Goal: Task Accomplishment & Management: Complete application form

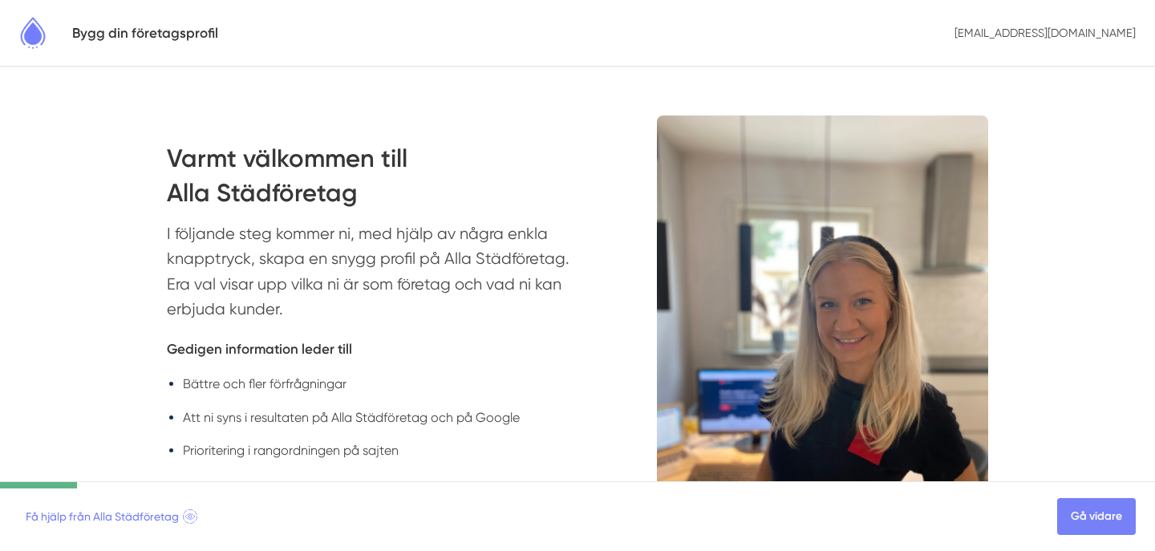
scroll to position [138, 0]
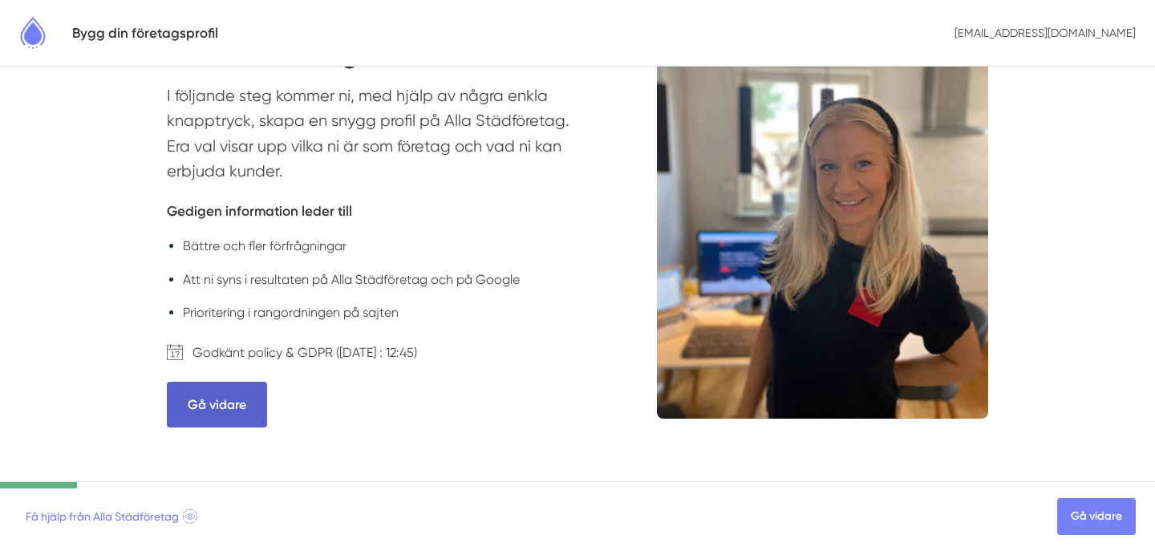
click at [210, 390] on link "Gå vidare" at bounding box center [217, 405] width 100 height 46
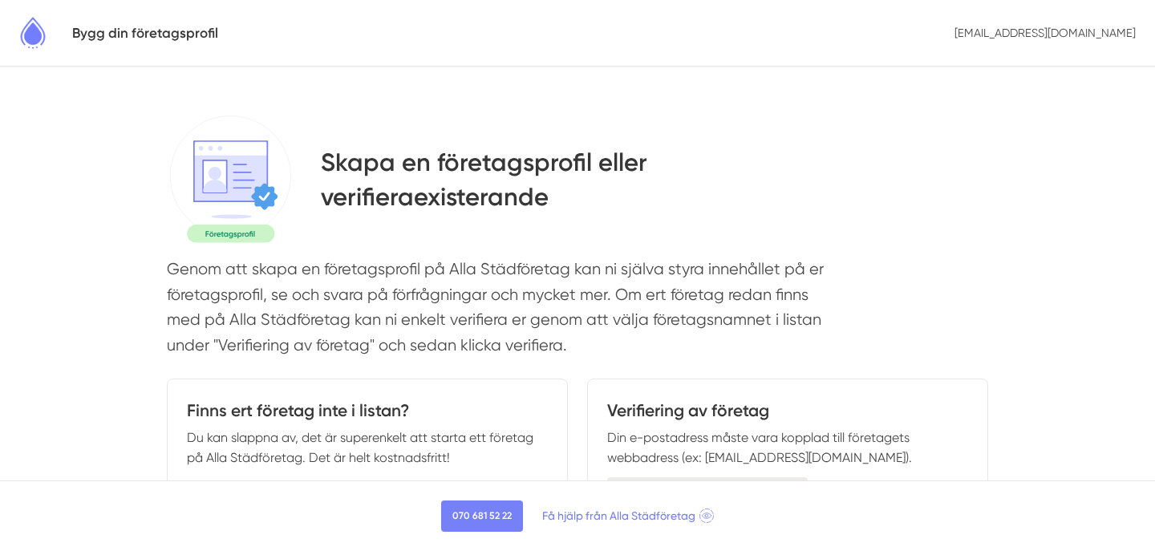
select select
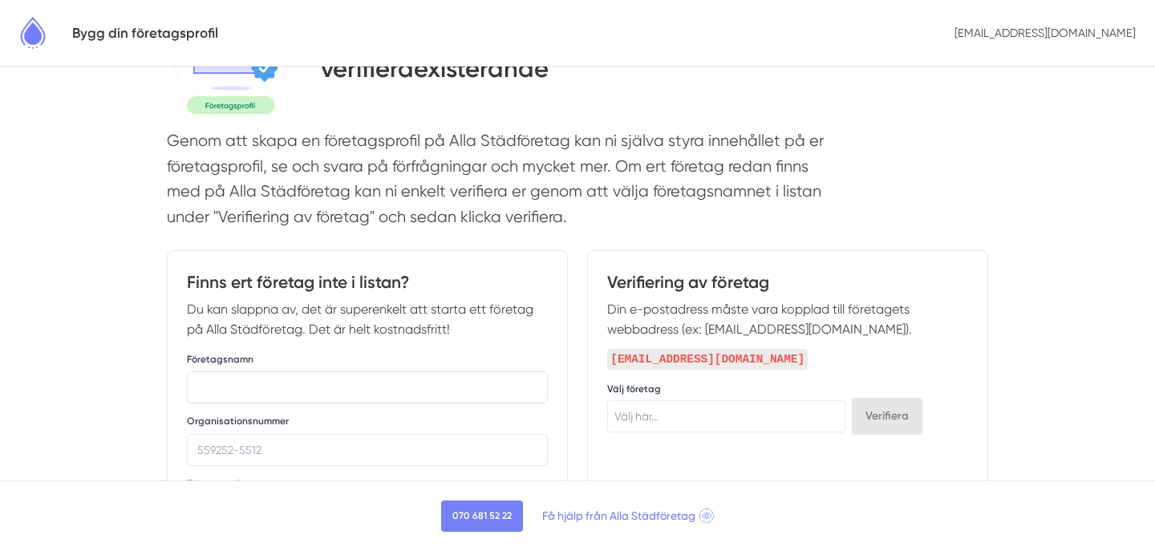
scroll to position [266, 0]
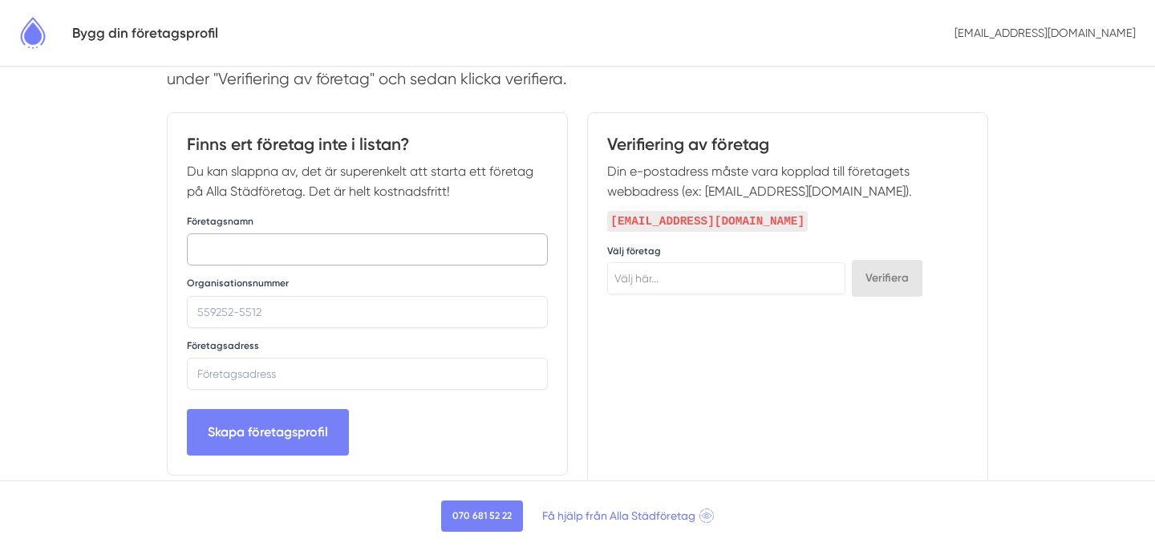
click at [258, 251] on input "text" at bounding box center [367, 249] width 361 height 32
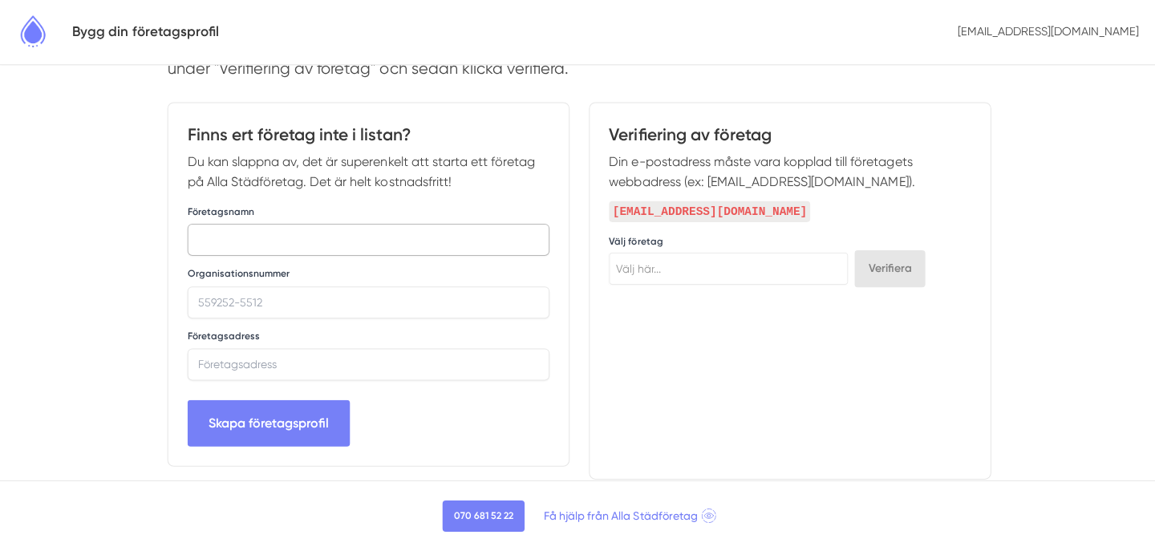
scroll to position [277, 0]
click at [682, 264] on span "Välj här..." at bounding box center [726, 268] width 237 height 22
type input "сlean"
click at [698, 263] on span "Välj här..." at bounding box center [726, 268] width 237 height 22
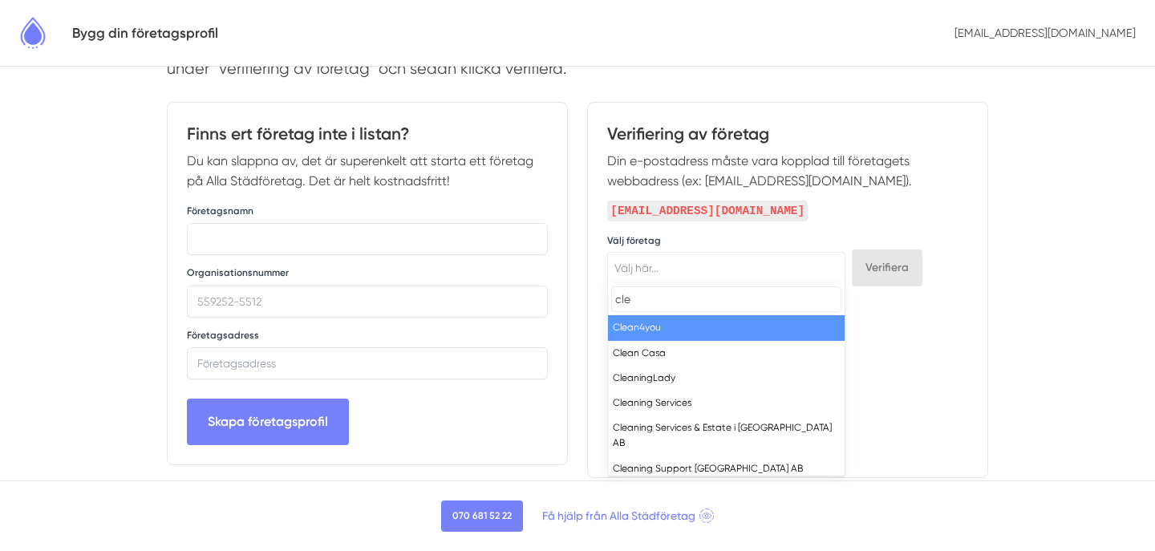
type input "clea"
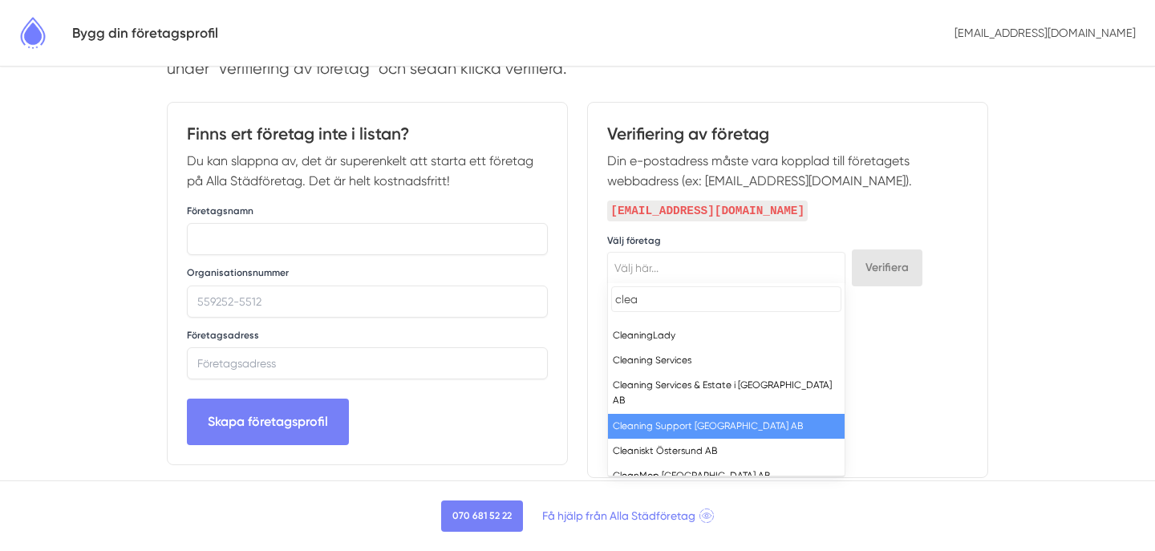
scroll to position [44, 0]
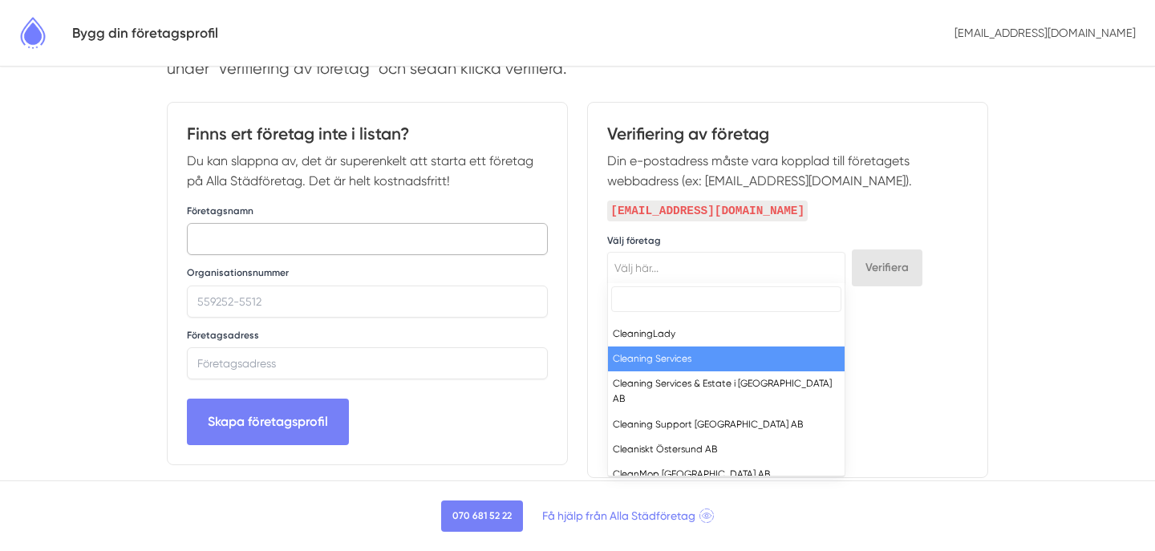
click at [247, 243] on input "text" at bounding box center [367, 239] width 361 height 32
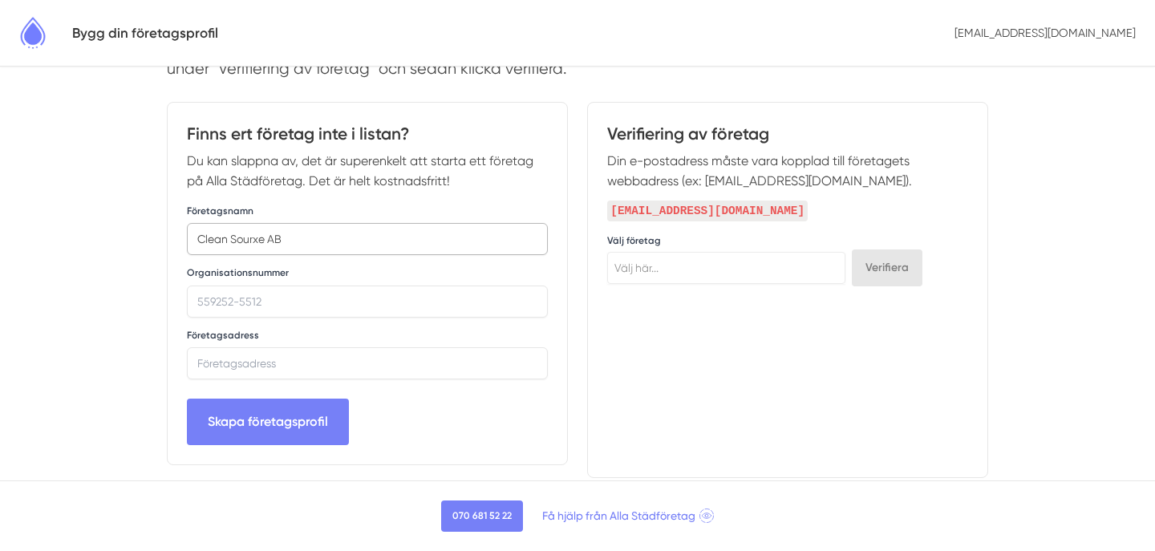
click at [254, 245] on input "Clean Sourxe AB" at bounding box center [367, 239] width 361 height 32
click at [257, 241] on input "Clean Sourxe AB" at bounding box center [367, 239] width 361 height 32
type input "Clean Source AB"
click at [261, 300] on input "Organisationsnummer" at bounding box center [367, 302] width 361 height 32
type input "556988-2722"
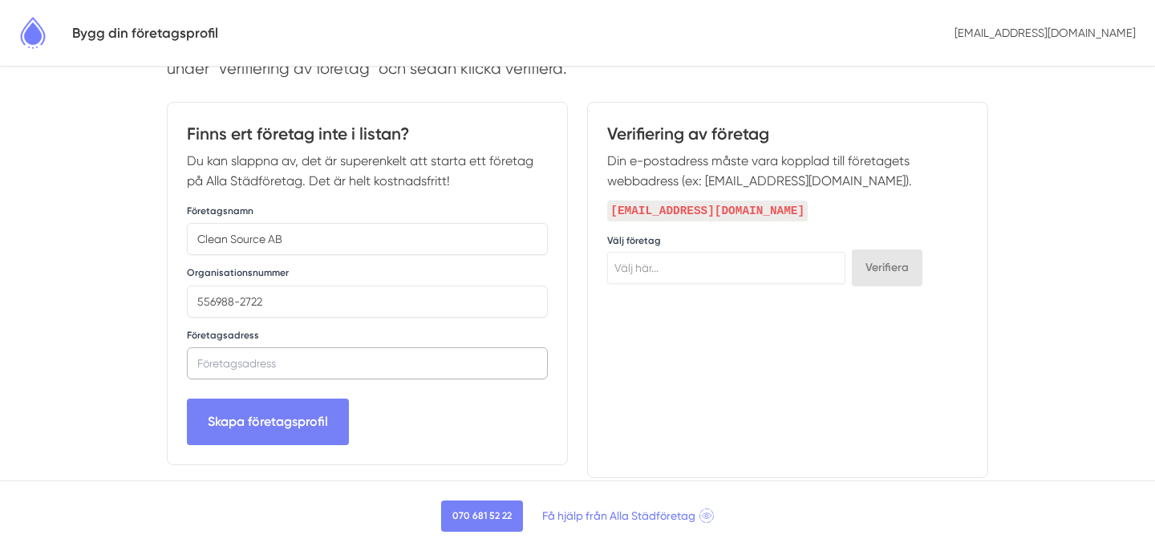
click at [267, 354] on input "text" at bounding box center [367, 363] width 361 height 32
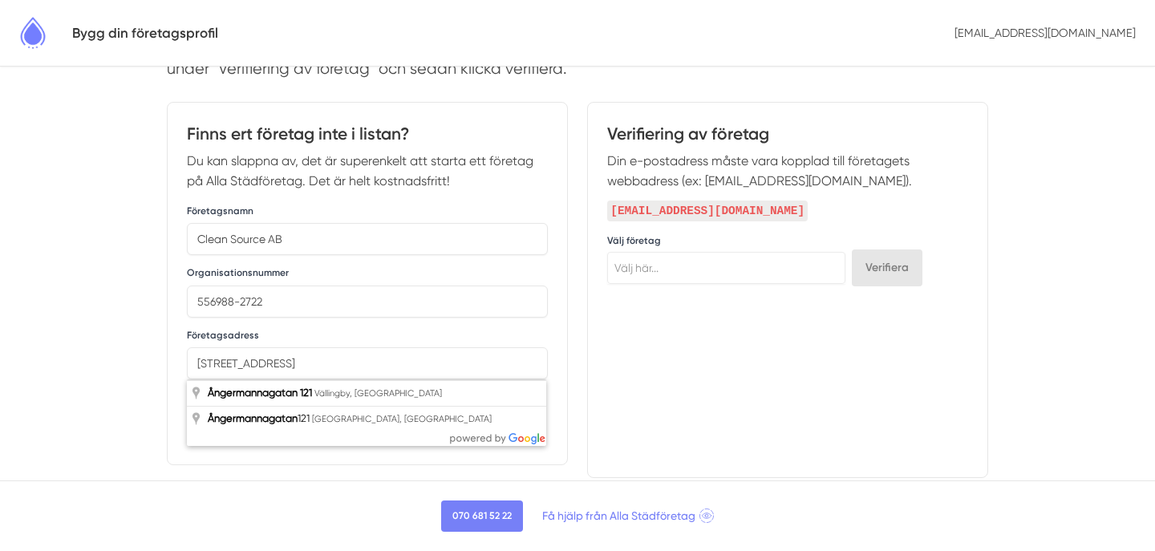
type input "[STREET_ADDRESS]"
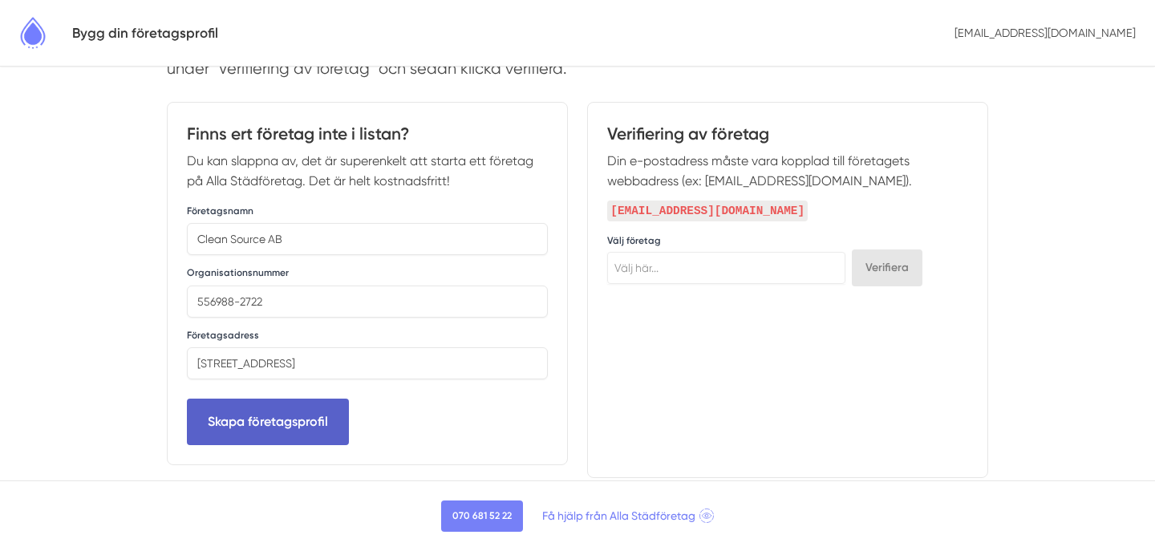
click at [275, 415] on button "Skapa företagsprofil" at bounding box center [268, 422] width 162 height 46
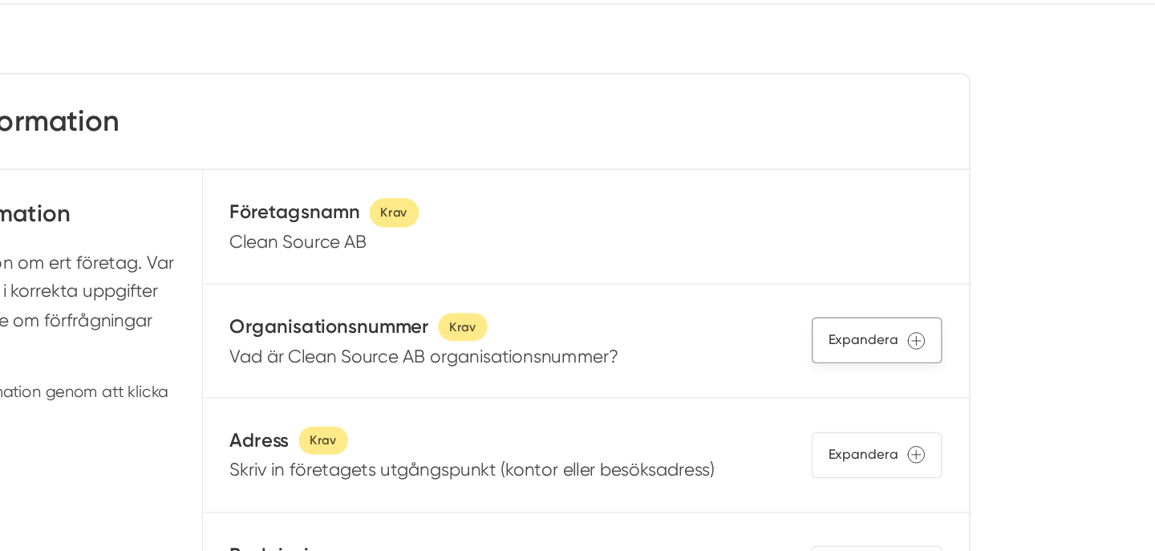
click at [919, 306] on div "Expandera" at bounding box center [921, 306] width 93 height 33
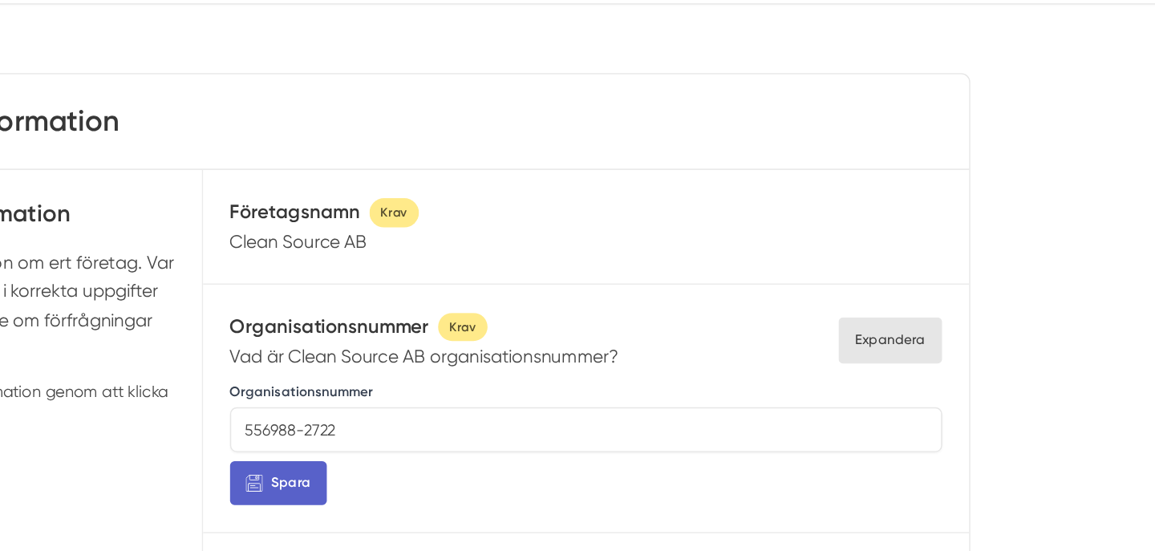
click at [505, 418] on button "Spara" at bounding box center [494, 407] width 69 height 31
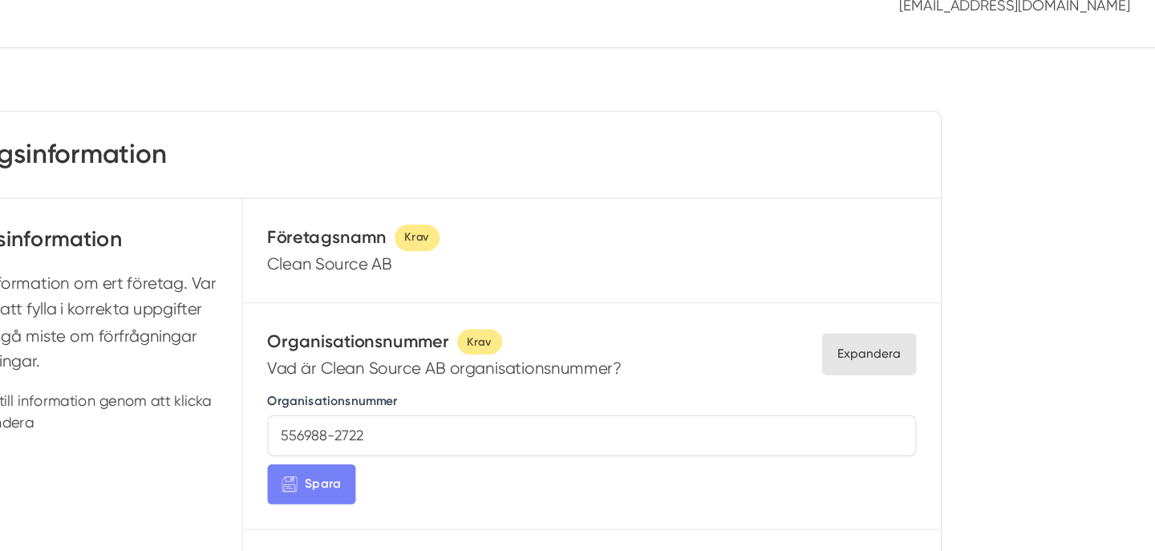
click at [578, 215] on span "Krav" at bounding box center [577, 215] width 35 height 20
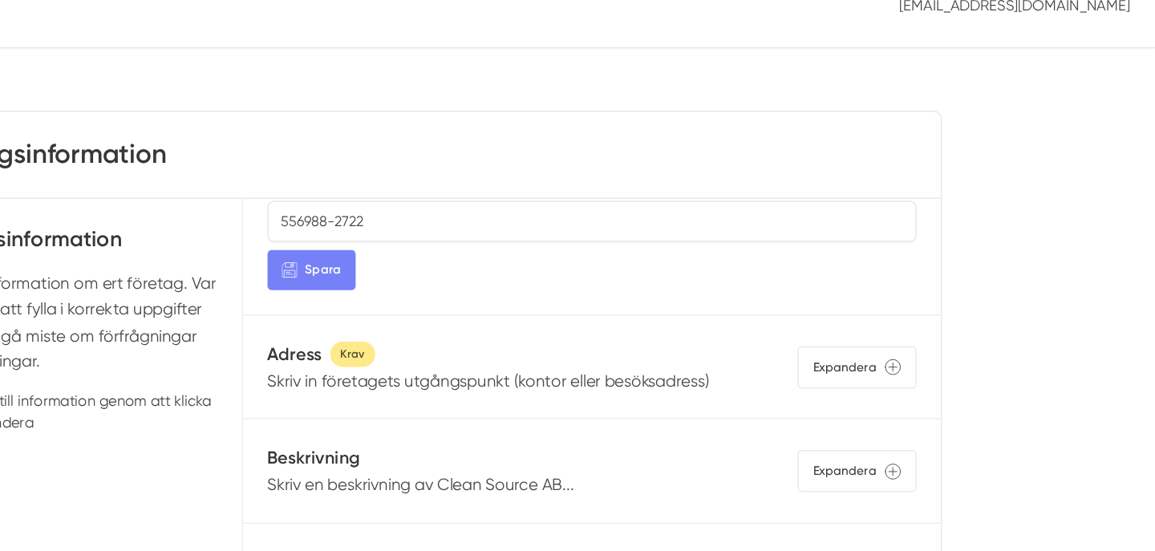
scroll to position [225, 0]
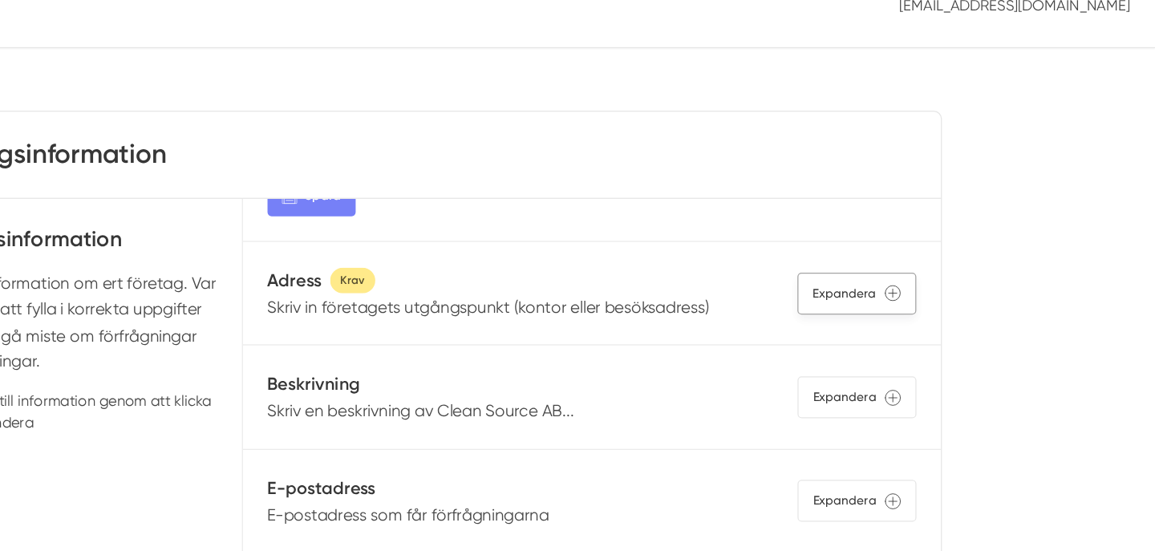
click at [929, 259] on div "Expandera" at bounding box center [921, 258] width 93 height 33
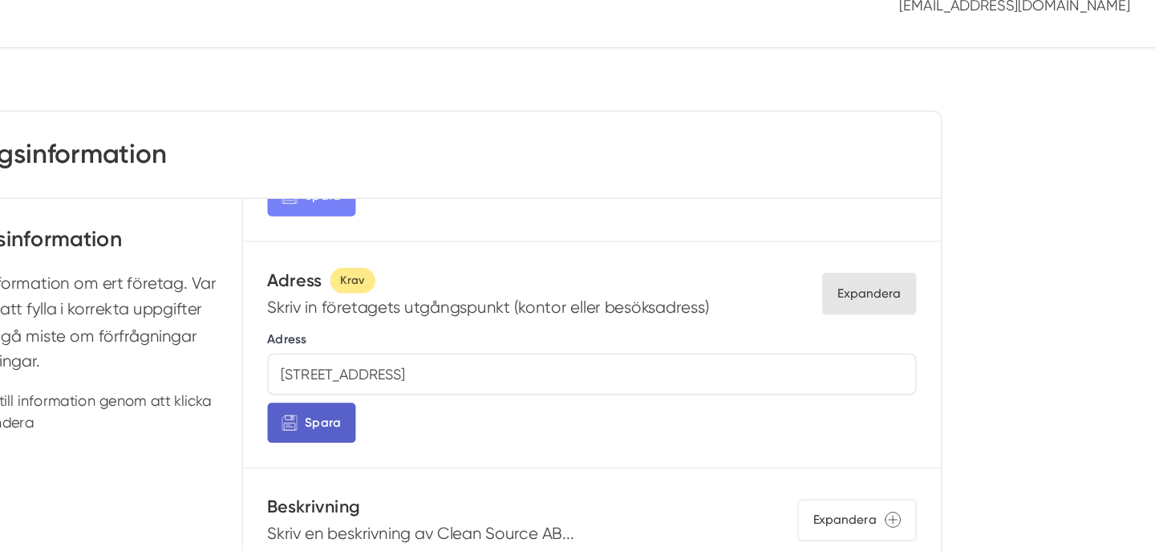
click at [517, 353] on button "Spara" at bounding box center [494, 359] width 69 height 31
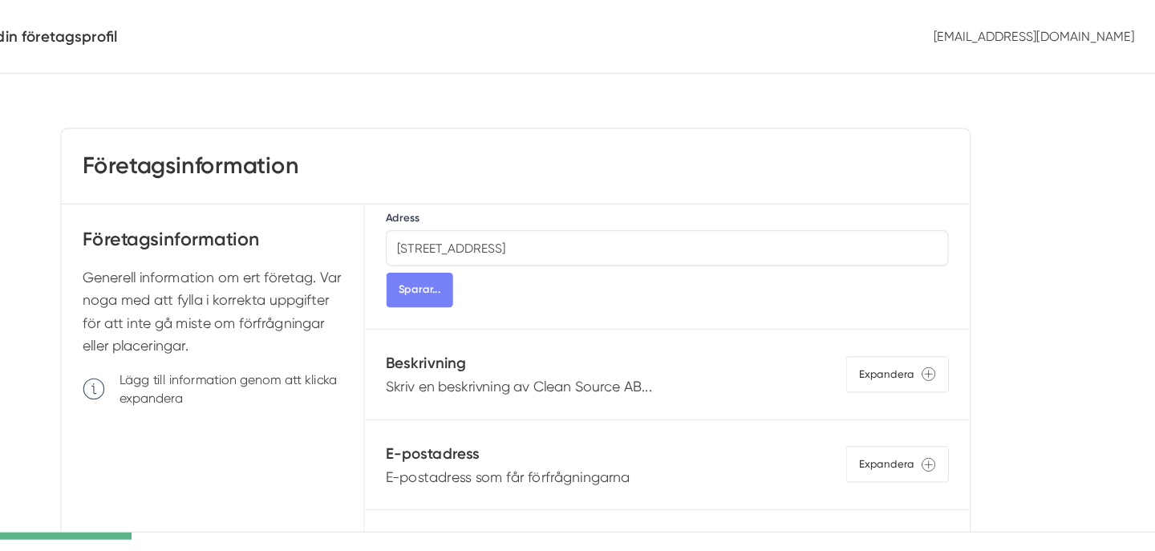
scroll to position [379, 0]
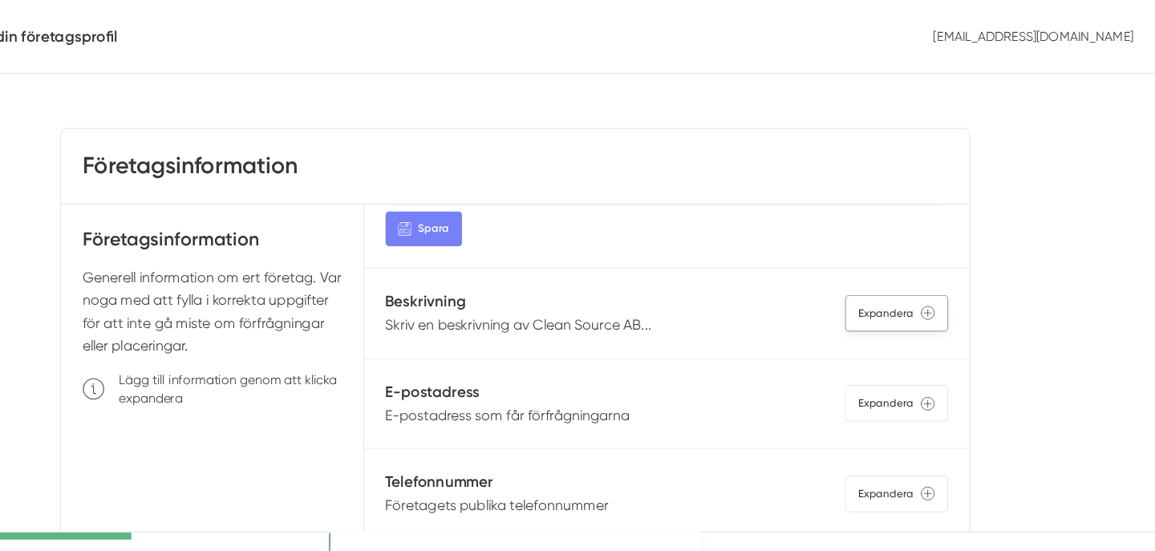
click at [910, 286] on div "Expandera" at bounding box center [921, 282] width 93 height 33
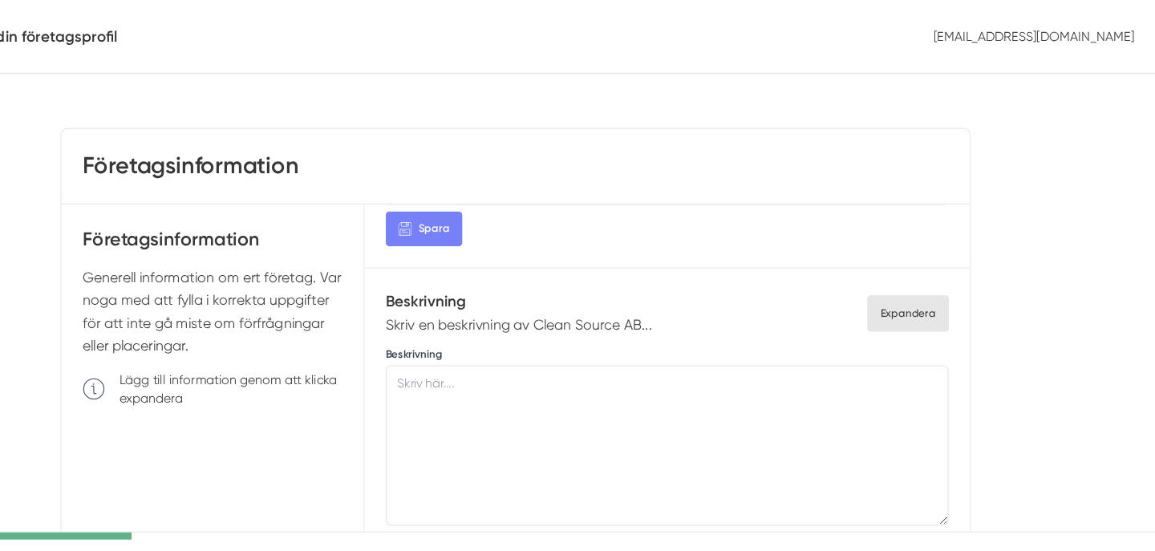
scroll to position [0, 0]
click at [643, 336] on textarea at bounding box center [714, 402] width 508 height 144
paste textarea "Välkommen till oss på Clean Source AB! Med över 15 års erfarenhet i branschen k…"
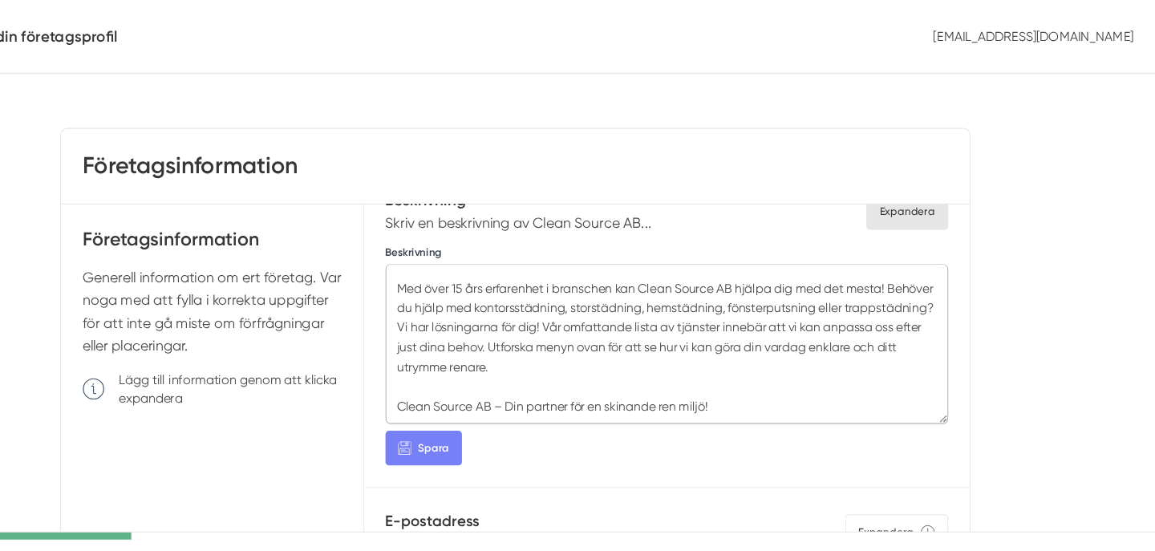
scroll to position [619, 0]
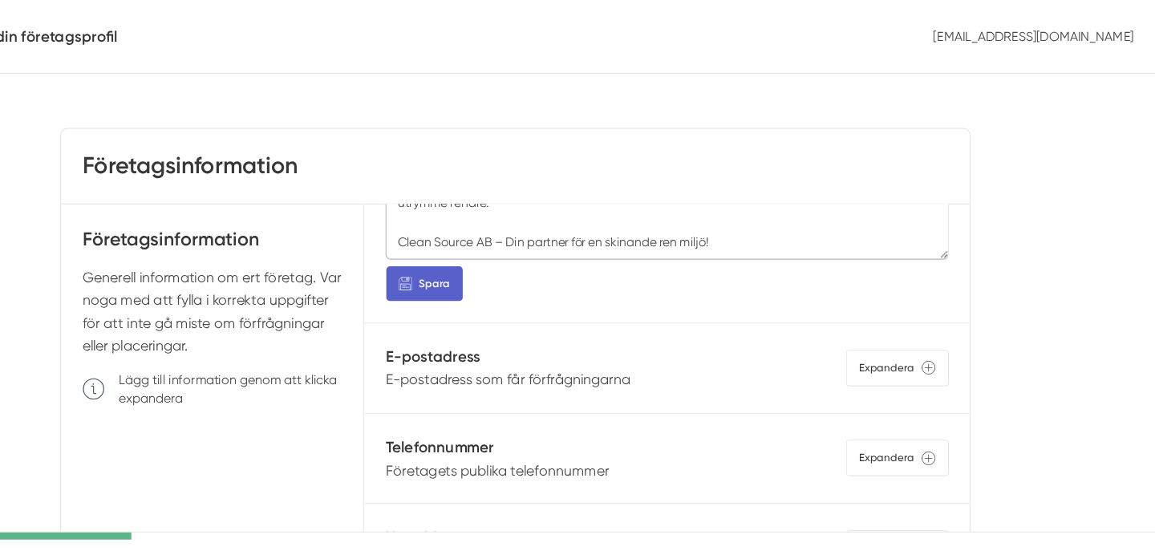
type textarea "Välkommen till oss på Clean Source AB! Med över 15 års erfarenhet i branschen k…"
click at [500, 261] on span "Spara" at bounding box center [504, 256] width 28 height 15
click at [916, 335] on div "Expandera" at bounding box center [921, 332] width 93 height 33
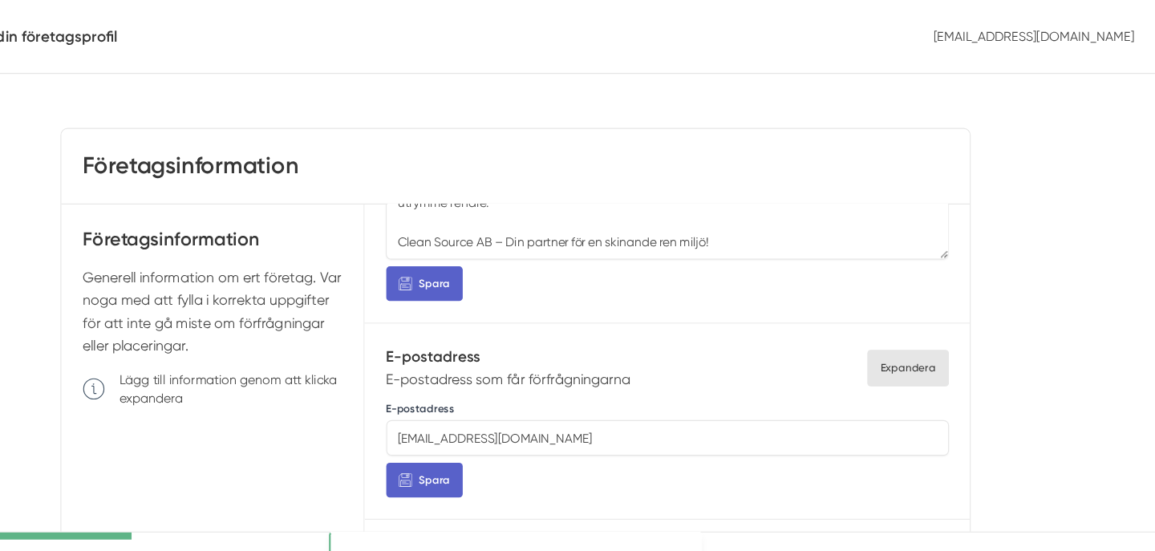
click at [517, 436] on button "Spara" at bounding box center [494, 433] width 69 height 31
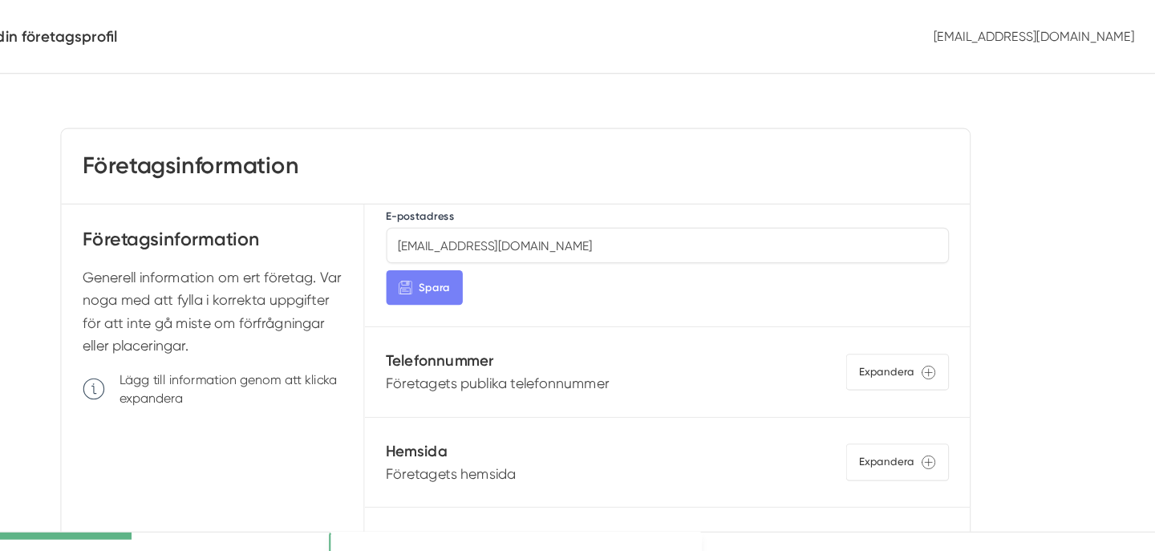
scroll to position [824, 0]
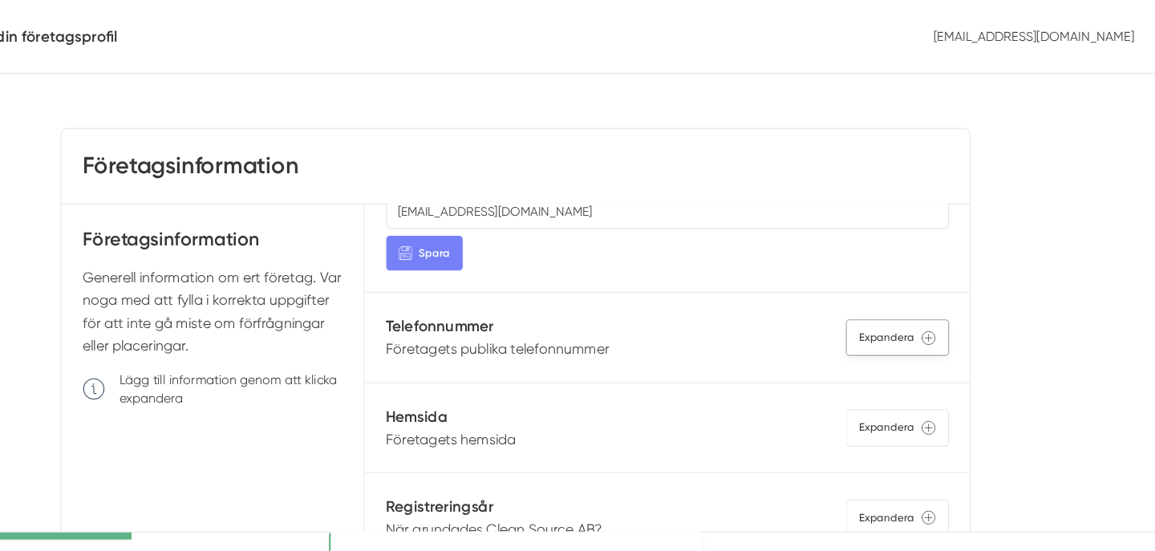
click at [927, 297] on div "Expandera" at bounding box center [921, 304] width 93 height 33
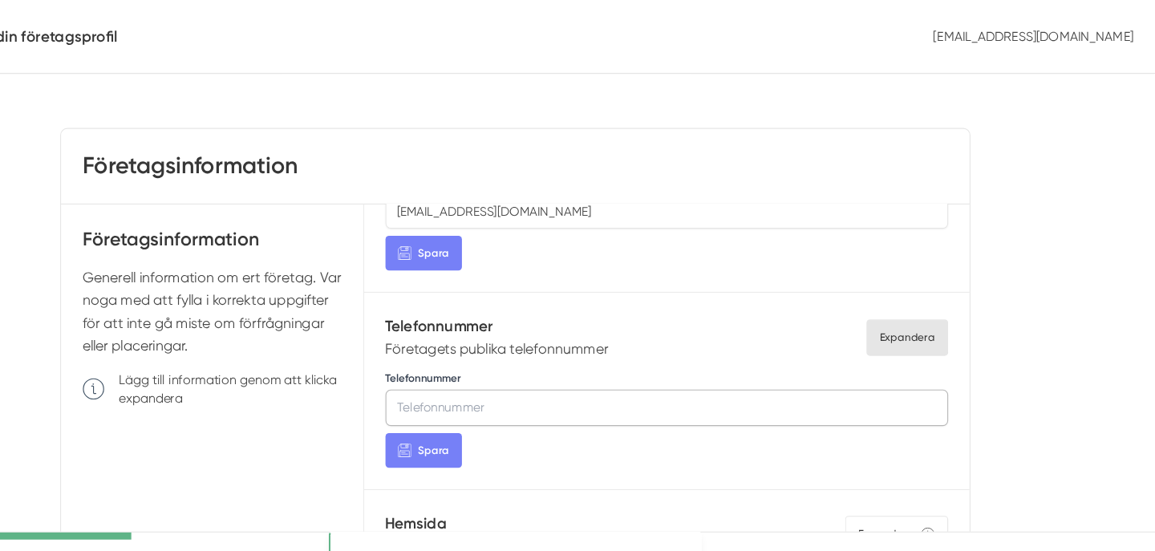
click at [610, 355] on input "Telefonnummer" at bounding box center [714, 367] width 508 height 32
type input "08-83 85 38"
click at [520, 410] on button "Spara" at bounding box center [494, 406] width 69 height 31
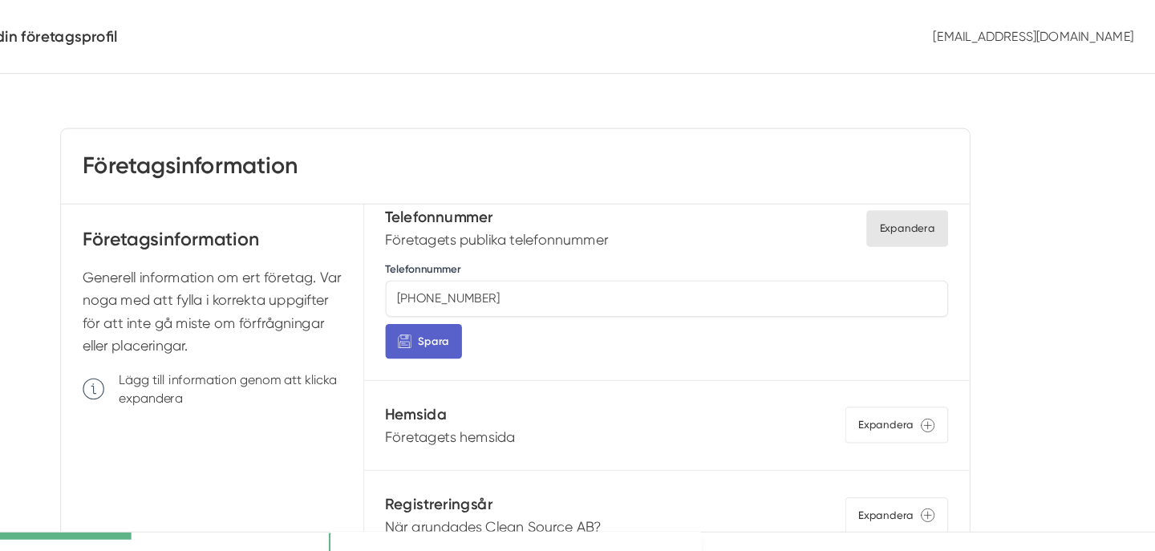
scroll to position [0, 0]
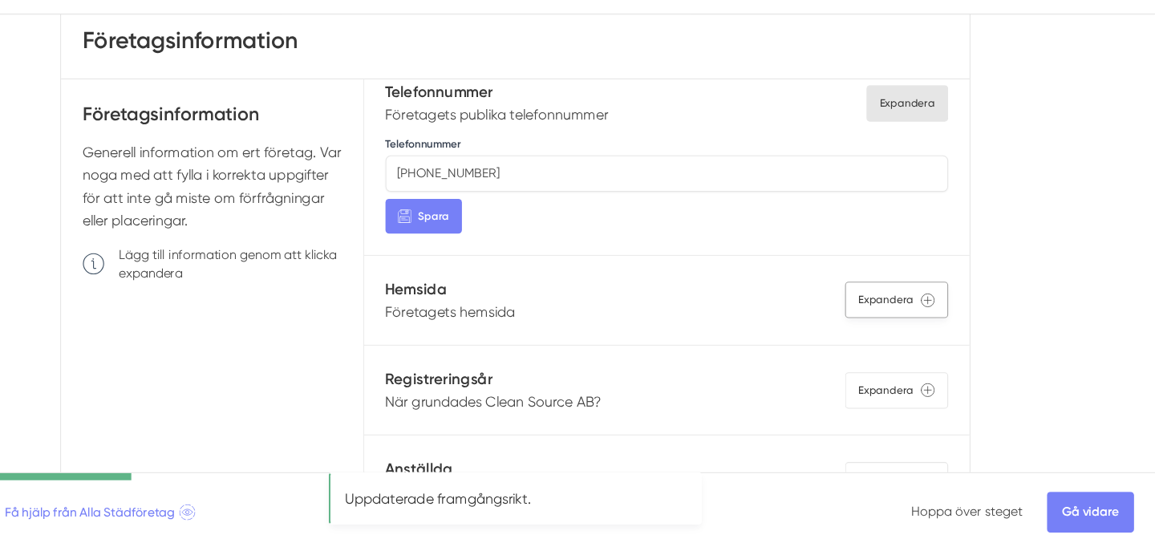
click at [907, 323] on div "Expandera" at bounding box center [921, 324] width 93 height 33
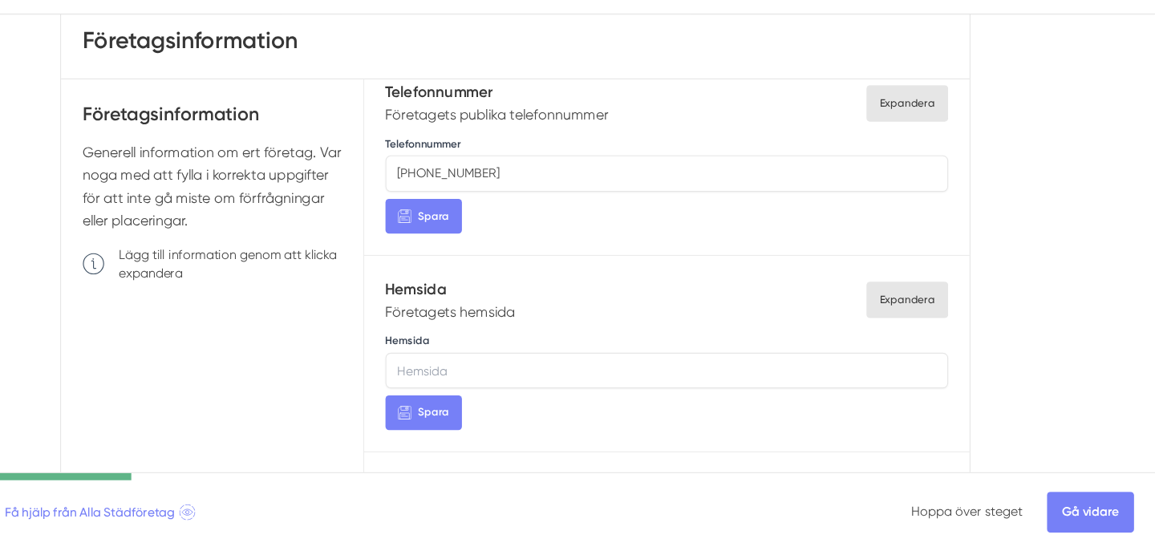
click at [570, 381] on input "Hemsida" at bounding box center [714, 388] width 508 height 32
click at [503, 428] on span "Spara" at bounding box center [504, 426] width 28 height 15
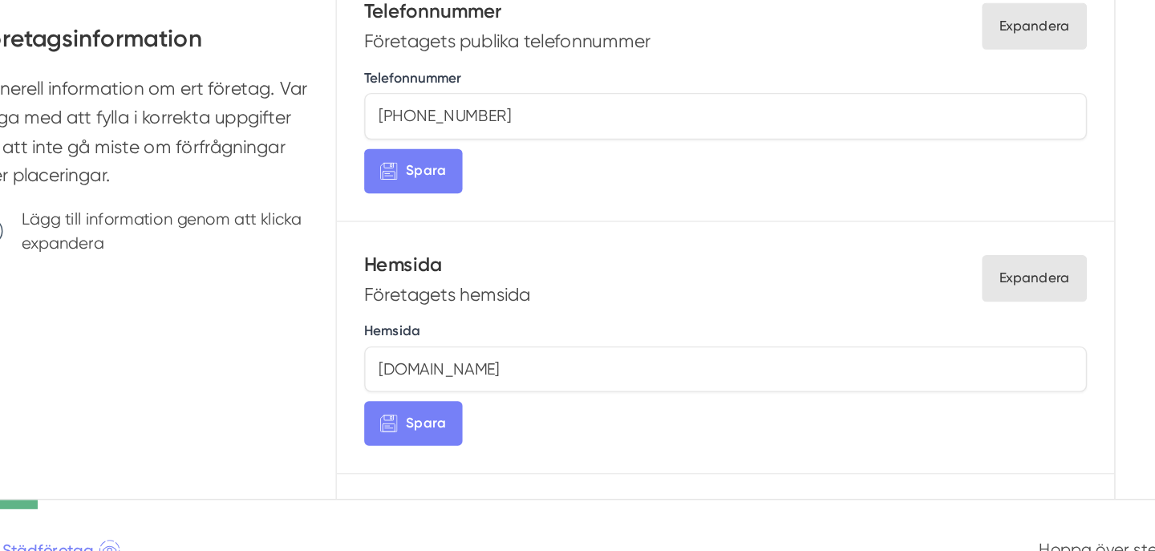
click at [473, 387] on input "cleans.se" at bounding box center [714, 388] width 508 height 32
click at [469, 384] on input "cleans.se" at bounding box center [714, 388] width 508 height 32
click at [505, 425] on span "Spara" at bounding box center [504, 426] width 28 height 15
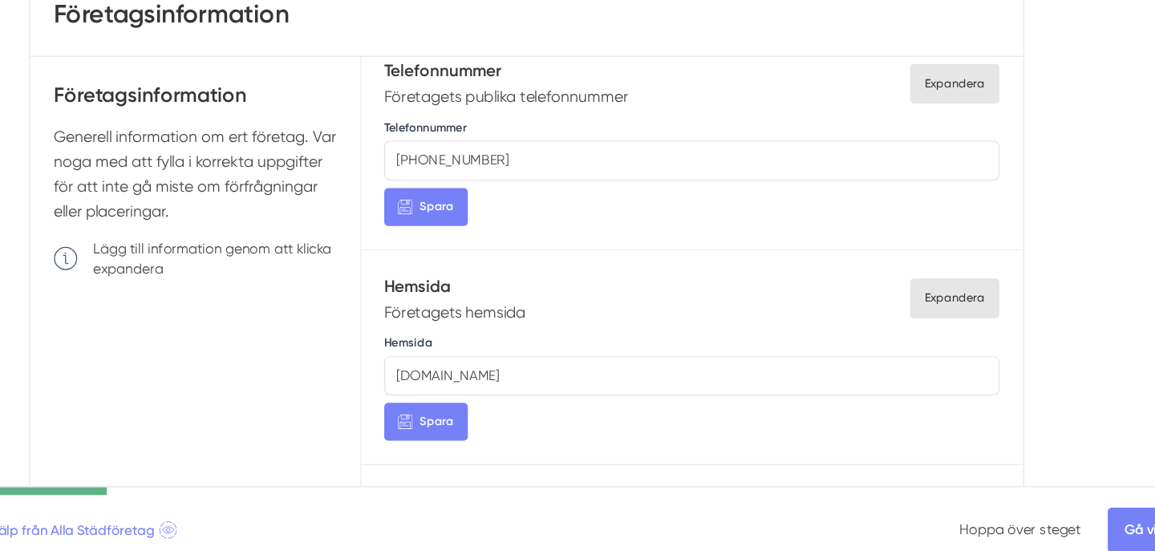
click at [715, 419] on div "Hemsida www.cleans.se Spara" at bounding box center [714, 397] width 508 height 90
click at [521, 394] on input "www.cleans.se" at bounding box center [714, 388] width 508 height 32
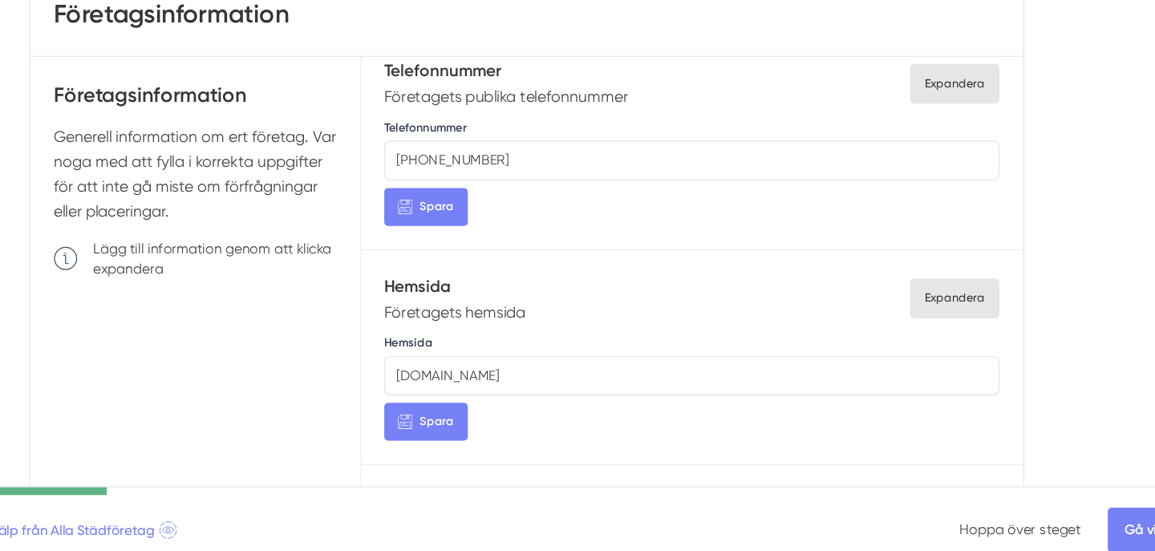
paste input "https://cleans.se/"
type input "https://cleans.se/"
click at [505, 433] on button "Spara" at bounding box center [494, 426] width 69 height 31
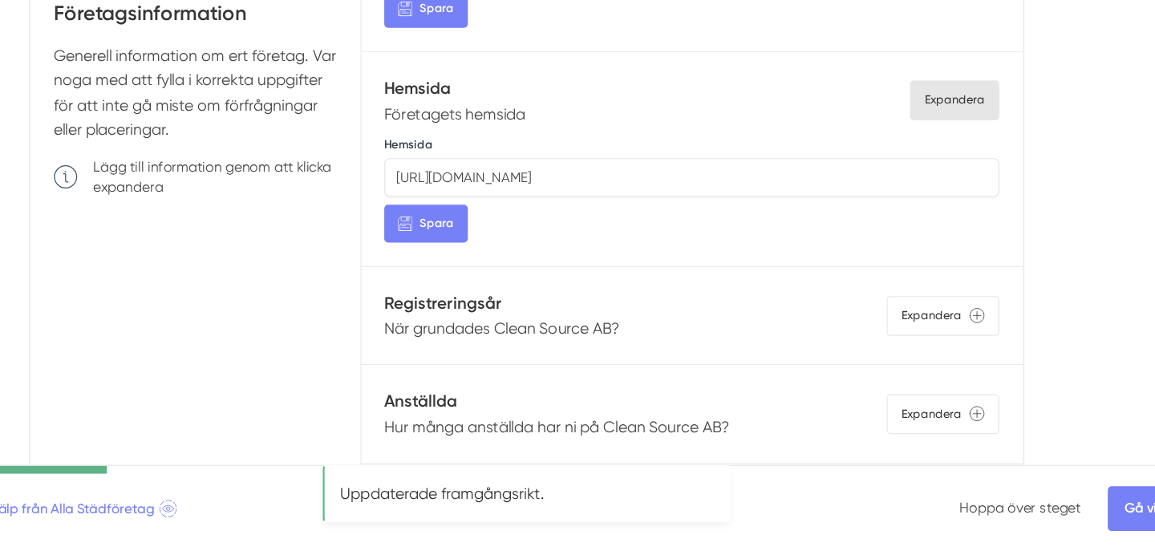
scroll to position [131, 0]
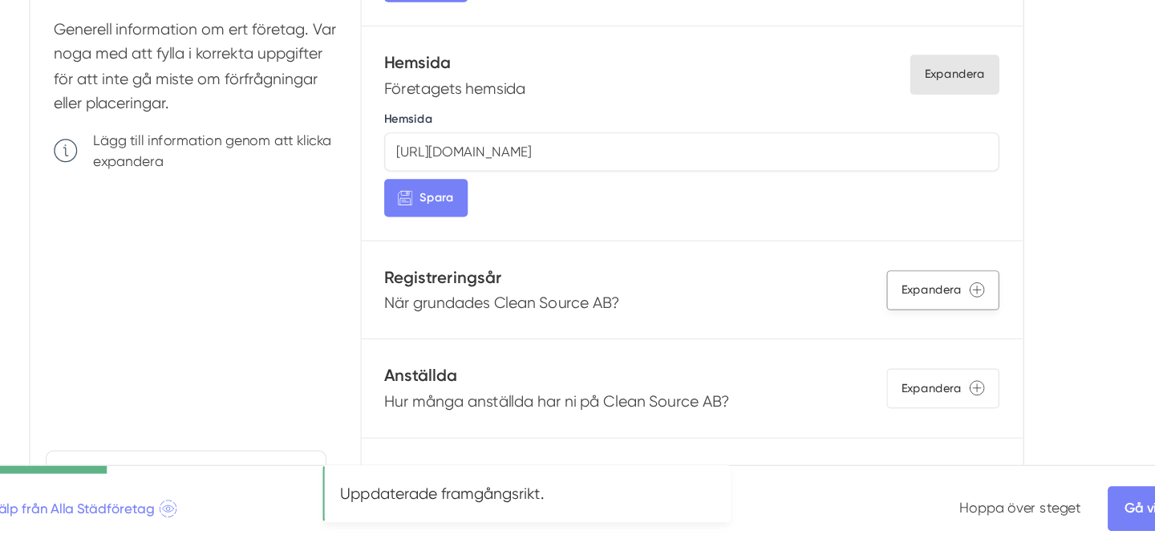
click at [915, 337] on div "Expandera" at bounding box center [921, 335] width 93 height 33
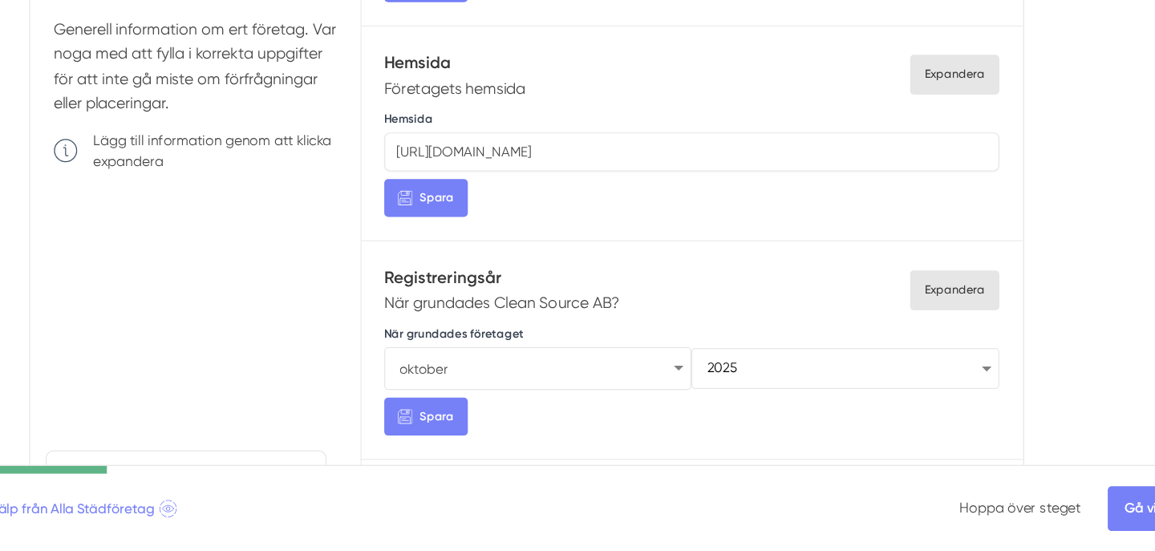
click at [647, 396] on select "januari februari mars april maj juni juli augusti september oktober november de…" at bounding box center [587, 400] width 254 height 35
select select "5"
click at [460, 383] on select "januari februari mars april maj juni juli augusti september oktober november de…" at bounding box center [587, 400] width 254 height 35
click at [730, 391] on select "1925 1926 1927 1928 1929 1930 1931 1932 1933 1934 1935 1936 1937 1938 1939 1940…" at bounding box center [841, 400] width 254 height 35
select select "2014"
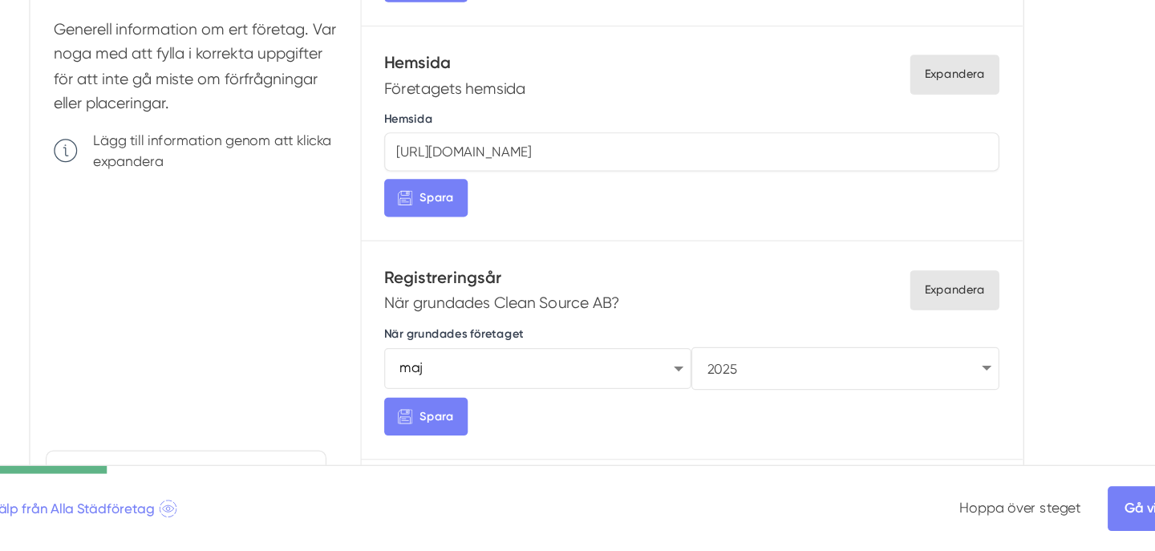
click at [714, 383] on select "1925 1926 1927 1928 1929 1930 1931 1932 1933 1934 1935 1936 1937 1938 1939 1940…" at bounding box center [841, 400] width 254 height 35
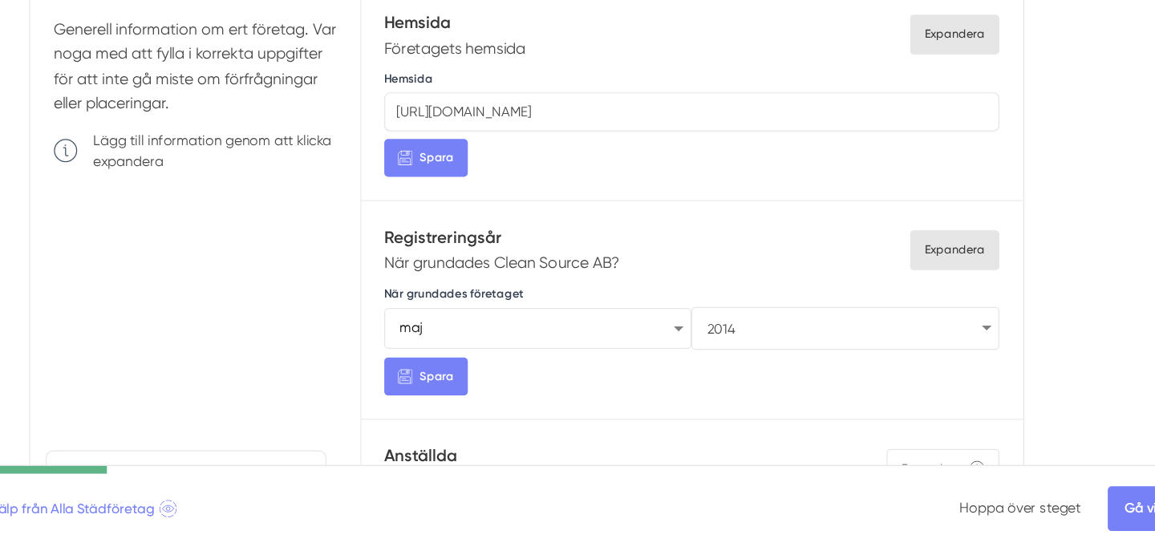
scroll to position [1083, 0]
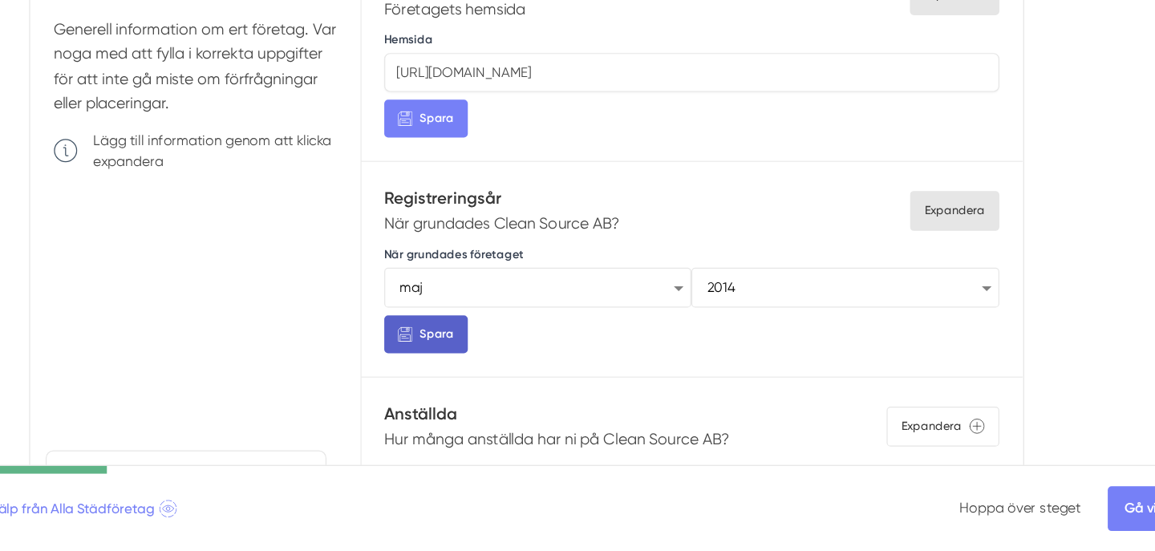
click at [506, 376] on button "Spara" at bounding box center [494, 371] width 69 height 31
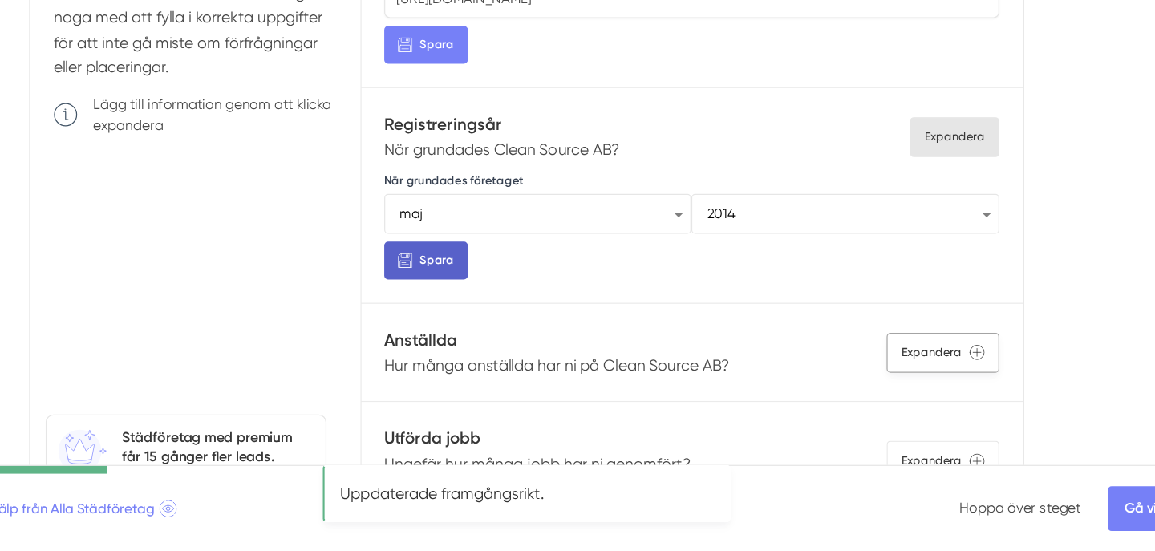
scroll to position [184, 0]
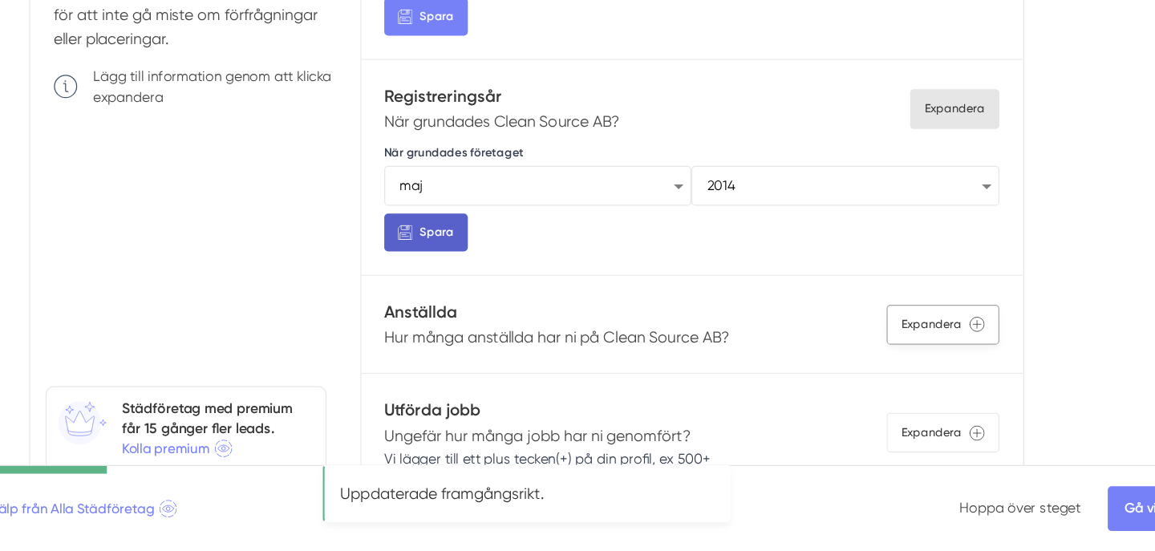
click at [931, 375] on div "Expandera" at bounding box center [921, 363] width 93 height 33
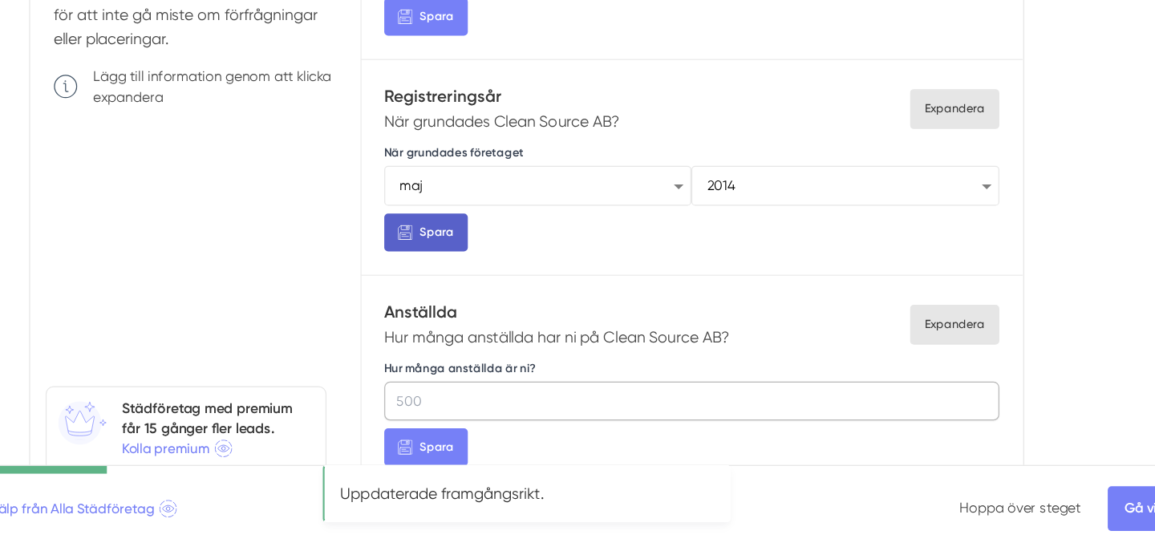
click at [584, 419] on input "Hur många anställda är ni?" at bounding box center [714, 427] width 508 height 32
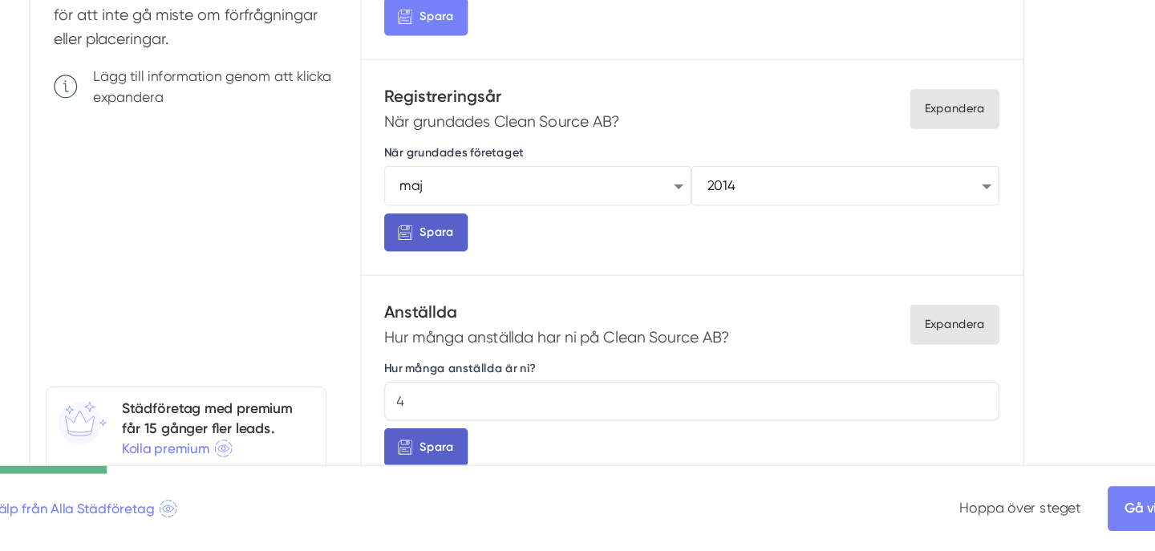
click at [507, 458] on span "Spara" at bounding box center [504, 464] width 28 height 15
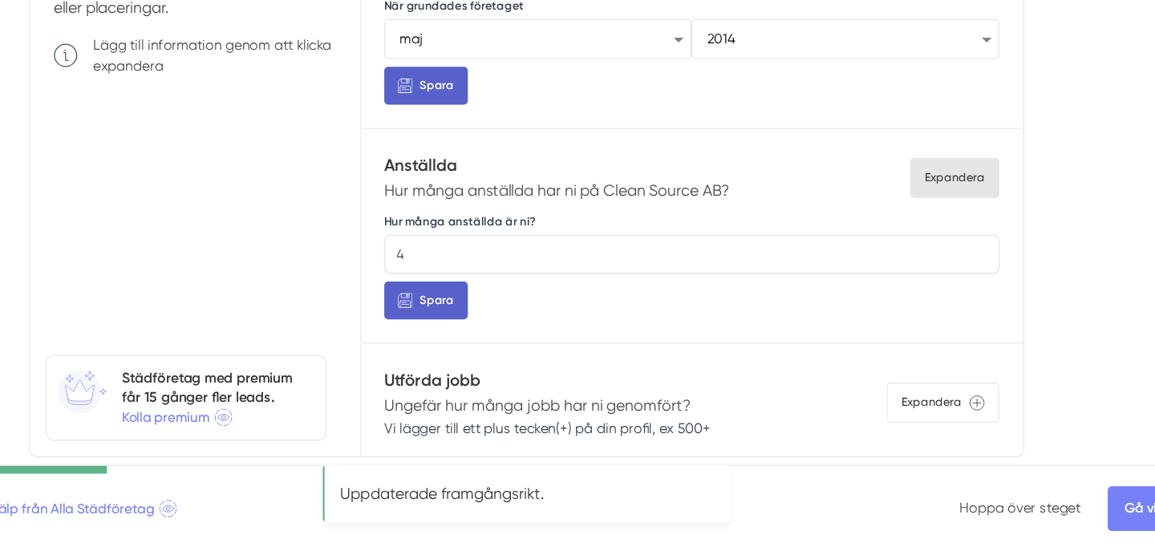
scroll to position [233, 0]
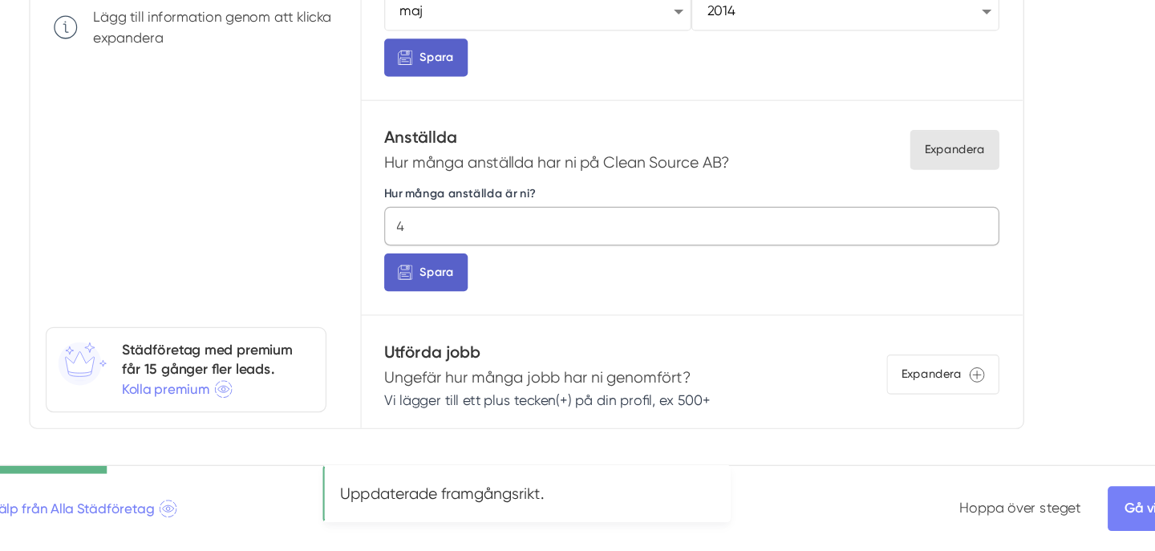
click at [527, 290] on input "4" at bounding box center [714, 282] width 508 height 32
click at [509, 281] on input "45" at bounding box center [714, 282] width 508 height 32
type input "4"
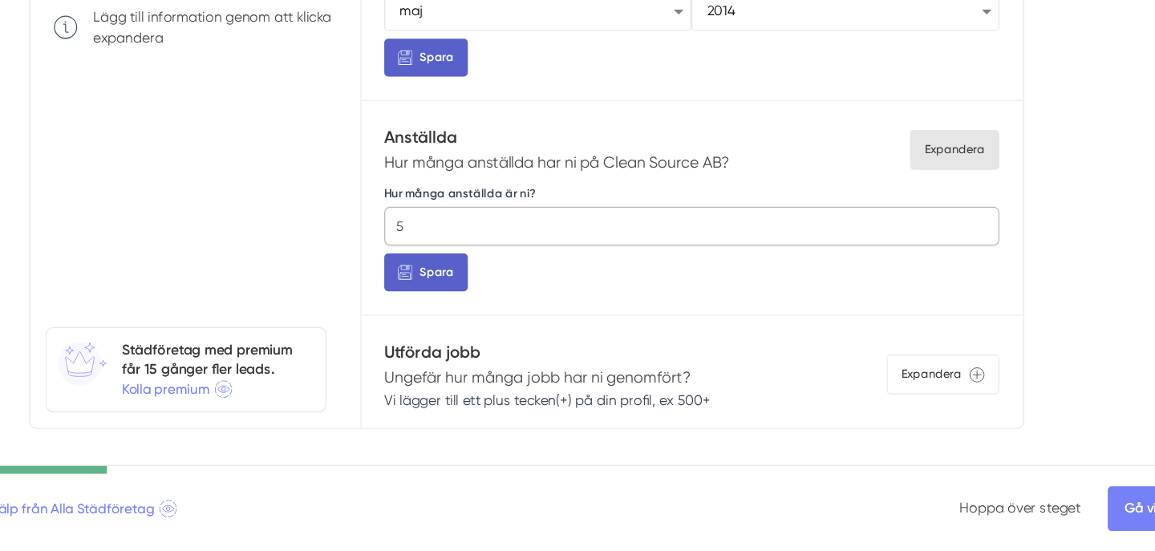
type input "5"
click at [511, 313] on span "Spara" at bounding box center [504, 320] width 28 height 15
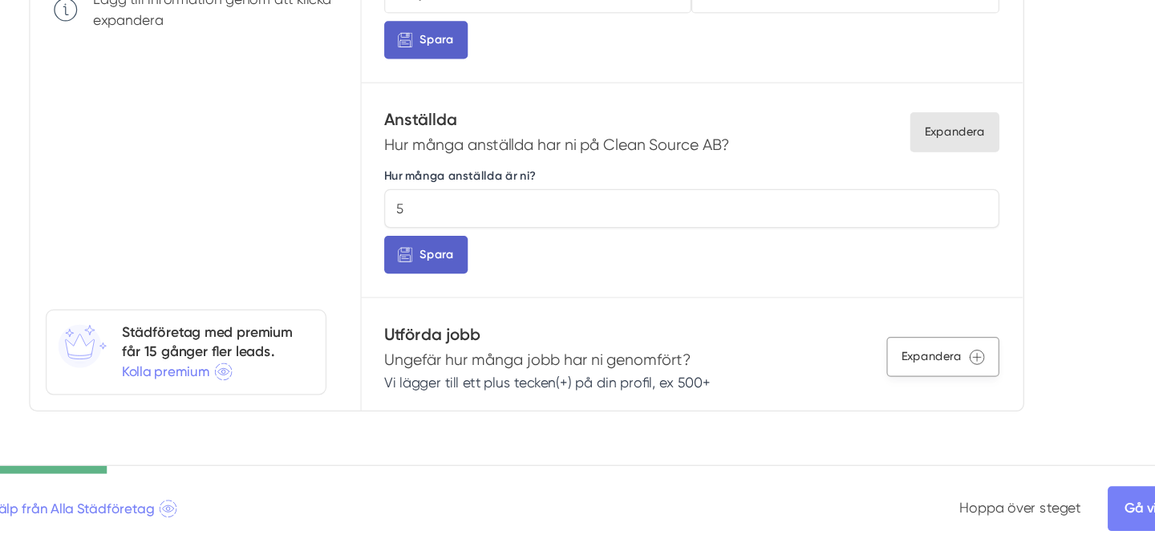
click at [935, 388] on div "Expandera" at bounding box center [921, 390] width 93 height 33
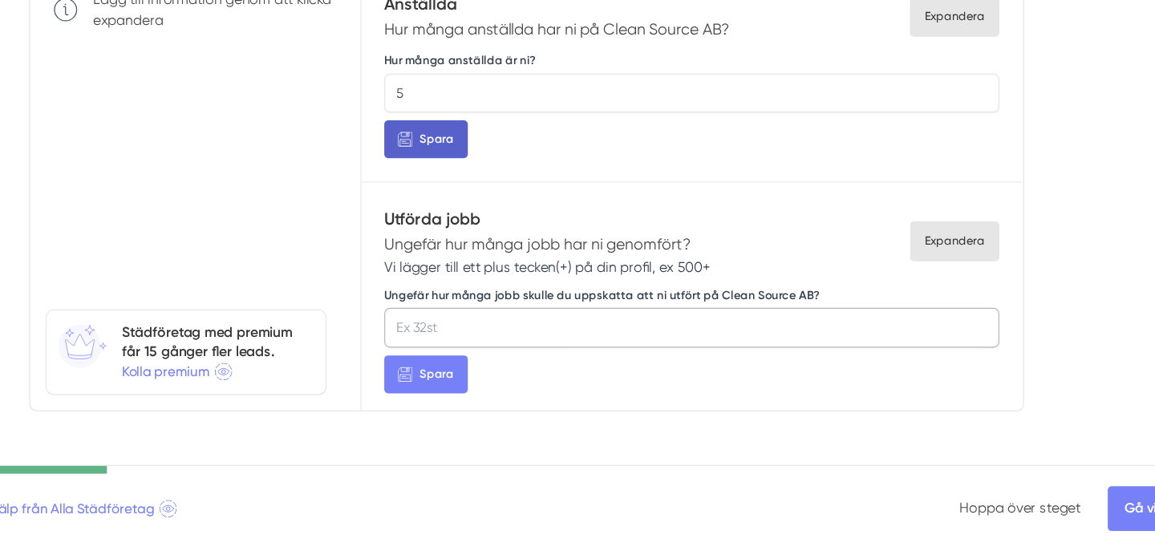
click at [537, 357] on input "Ungefär hur många jobb skulle du uppskatta att ni utfört på Clean Source AB?" at bounding box center [714, 366] width 508 height 32
type input "500"
click at [520, 389] on button "Spara" at bounding box center [494, 404] width 69 height 31
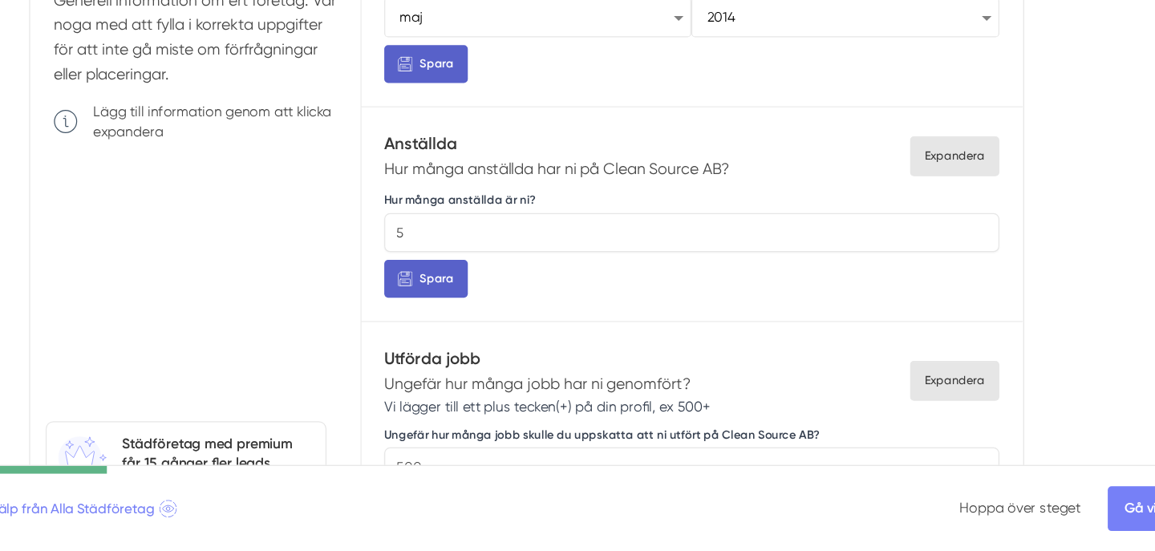
scroll to position [233, 0]
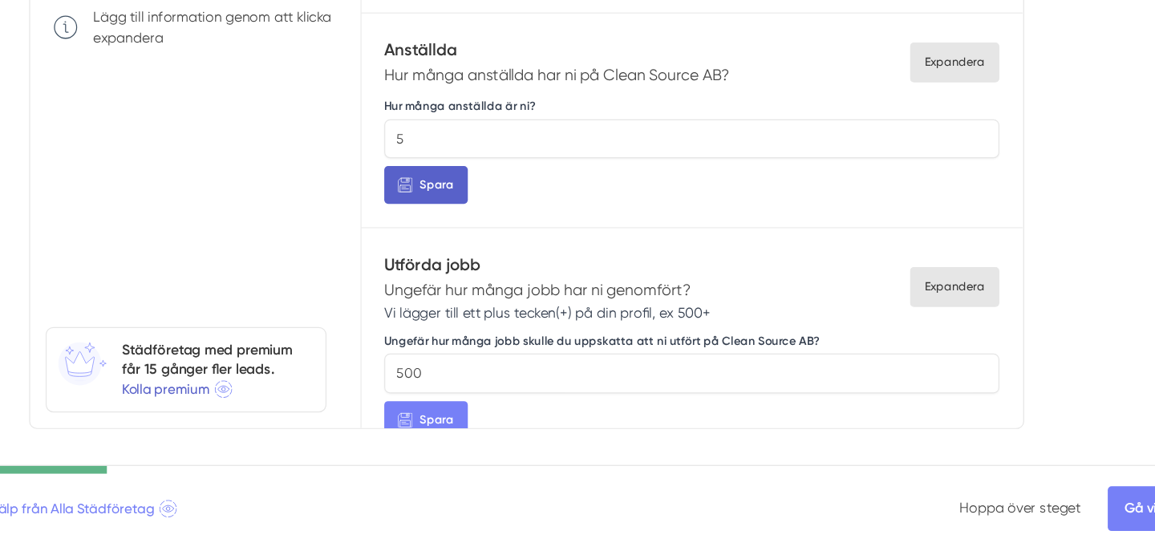
click at [291, 419] on span "Kolla premium" at bounding box center [289, 417] width 91 height 18
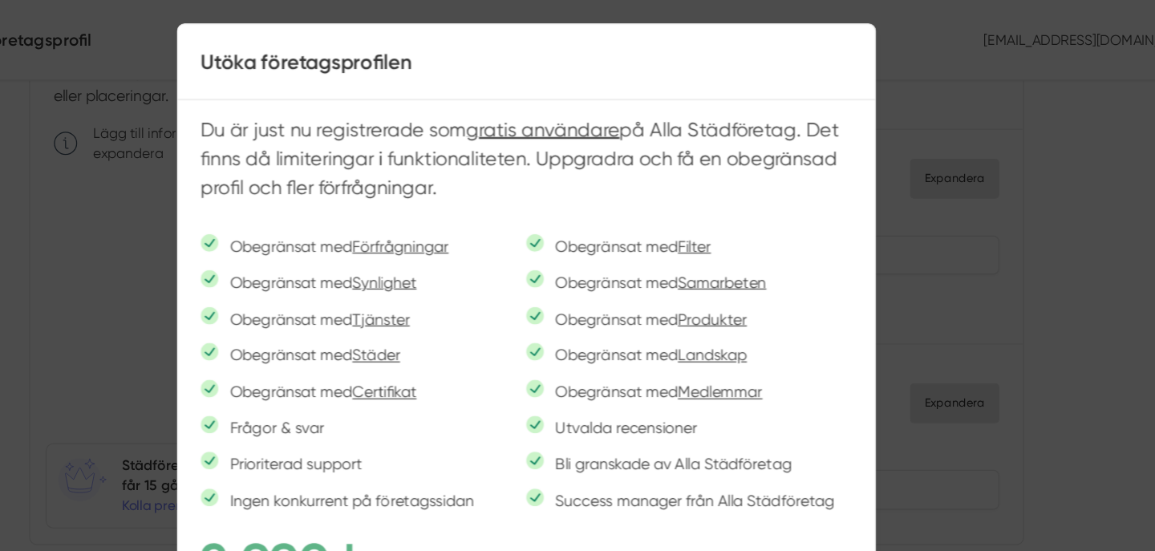
click at [977, 186] on div at bounding box center [577, 275] width 1155 height 551
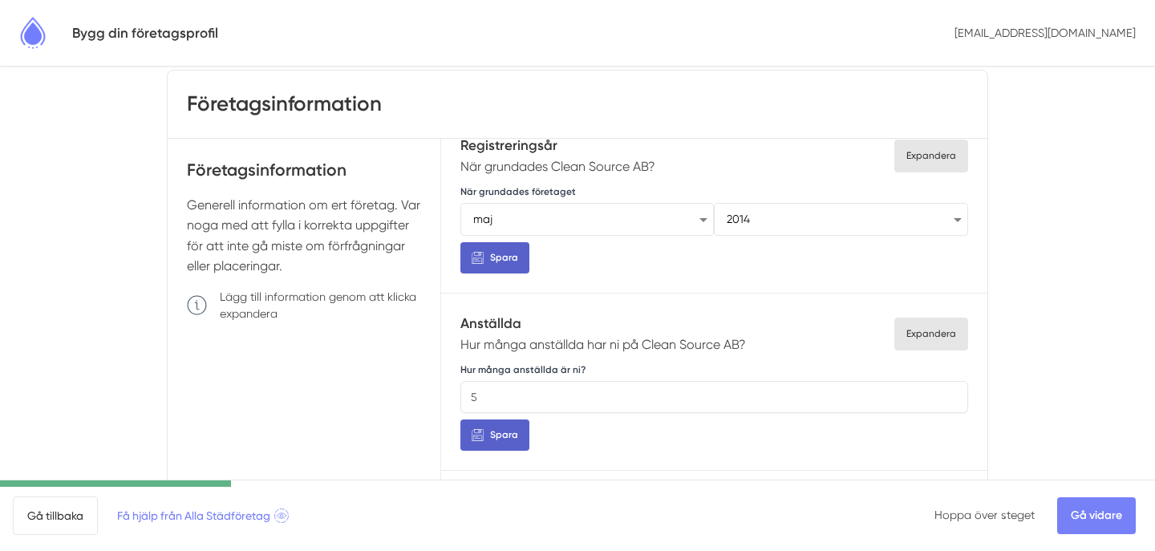
scroll to position [0, 0]
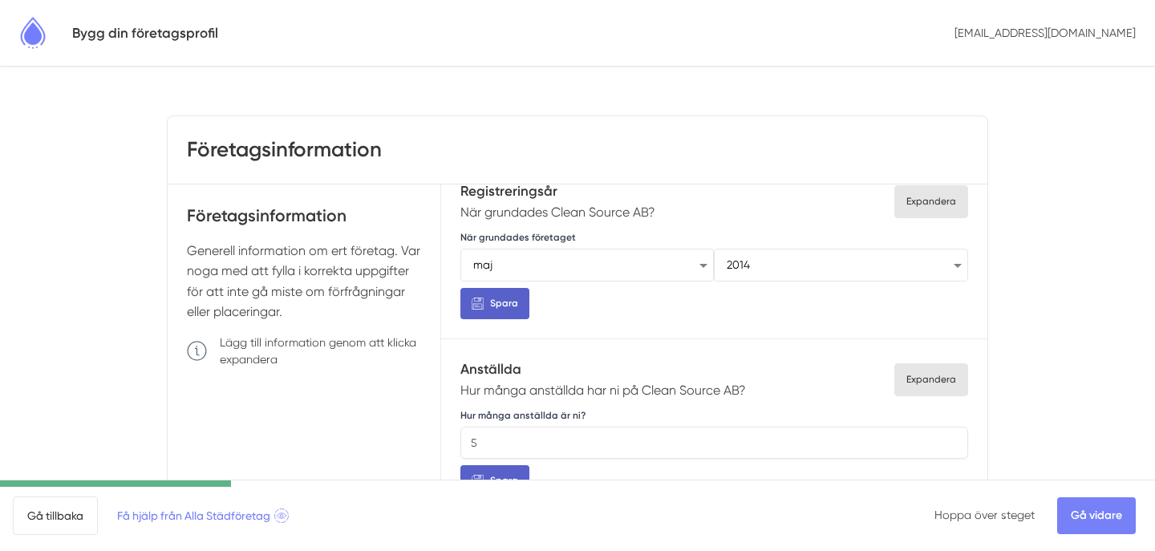
click at [105, 39] on h5 "Bygg din företagsprofil" at bounding box center [145, 33] width 146 height 22
click at [39, 30] on img at bounding box center [33, 33] width 40 height 40
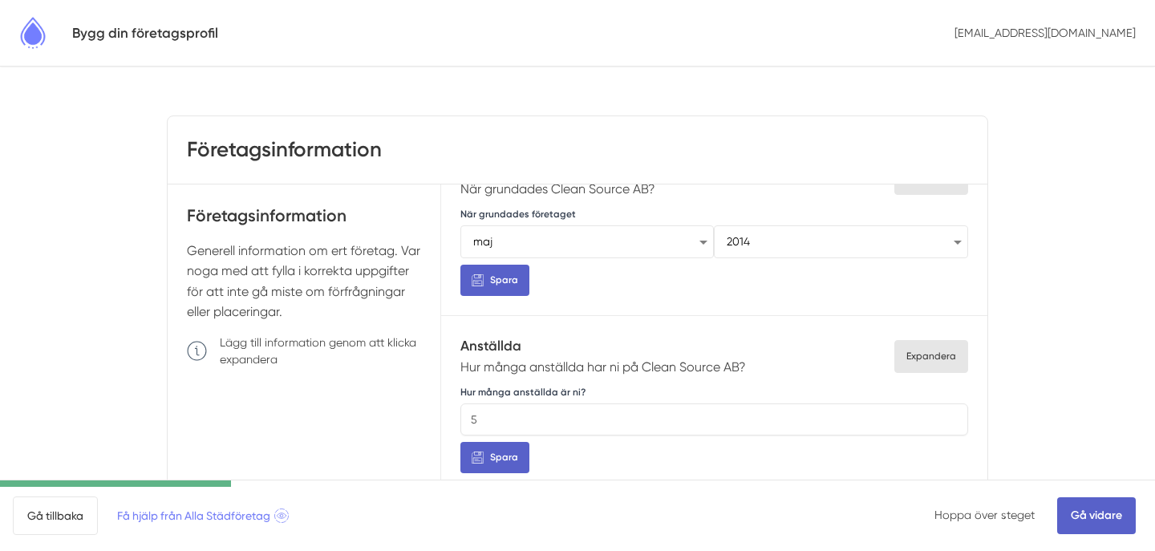
click at [1098, 515] on link "Gå vidare" at bounding box center [1096, 515] width 79 height 37
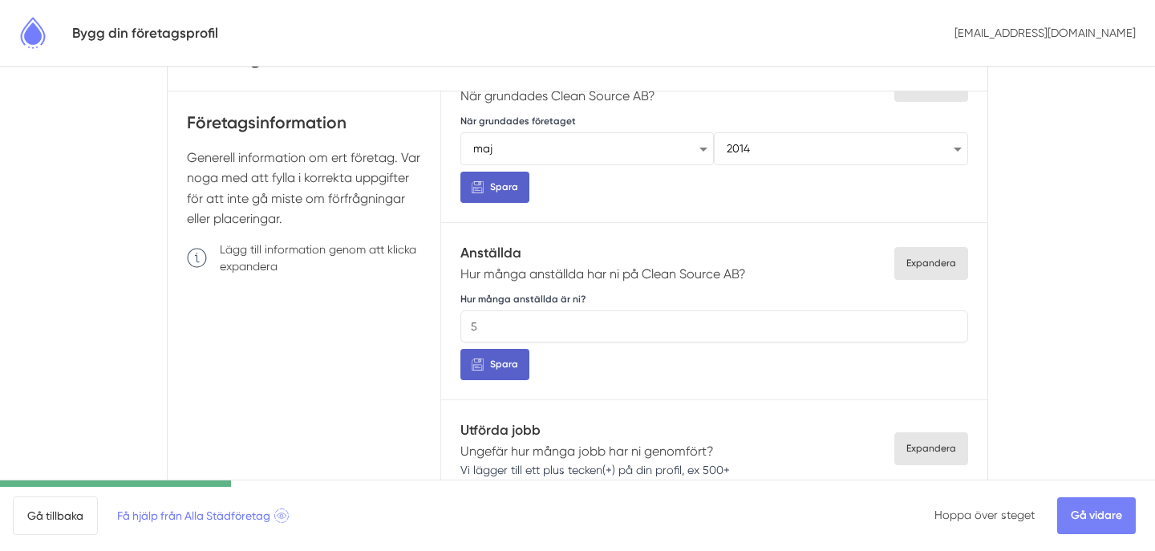
scroll to position [247, 0]
